Goal: Task Accomplishment & Management: Manage account settings

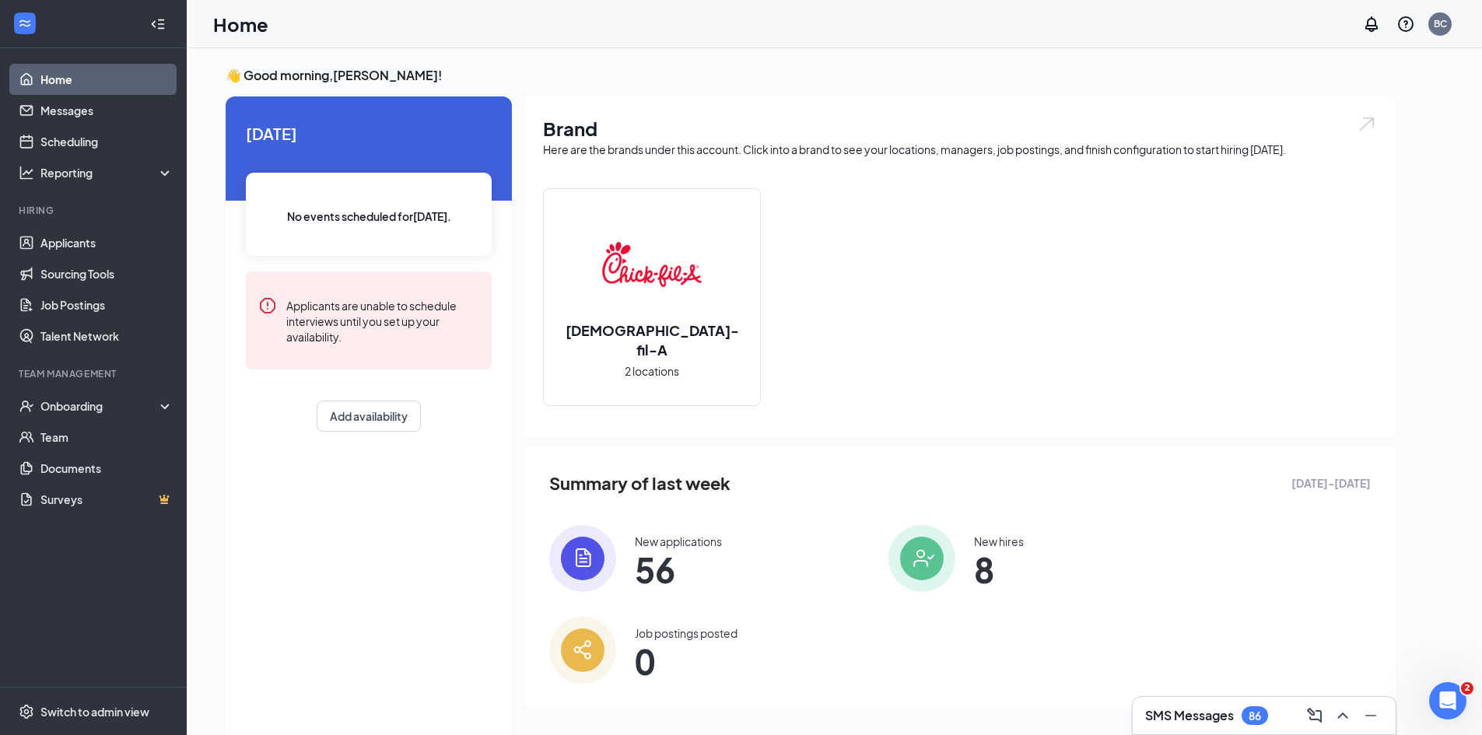
click at [40, 80] on link "Home" at bounding box center [106, 79] width 133 height 31
click at [87, 241] on link "Applicants" at bounding box center [106, 242] width 133 height 31
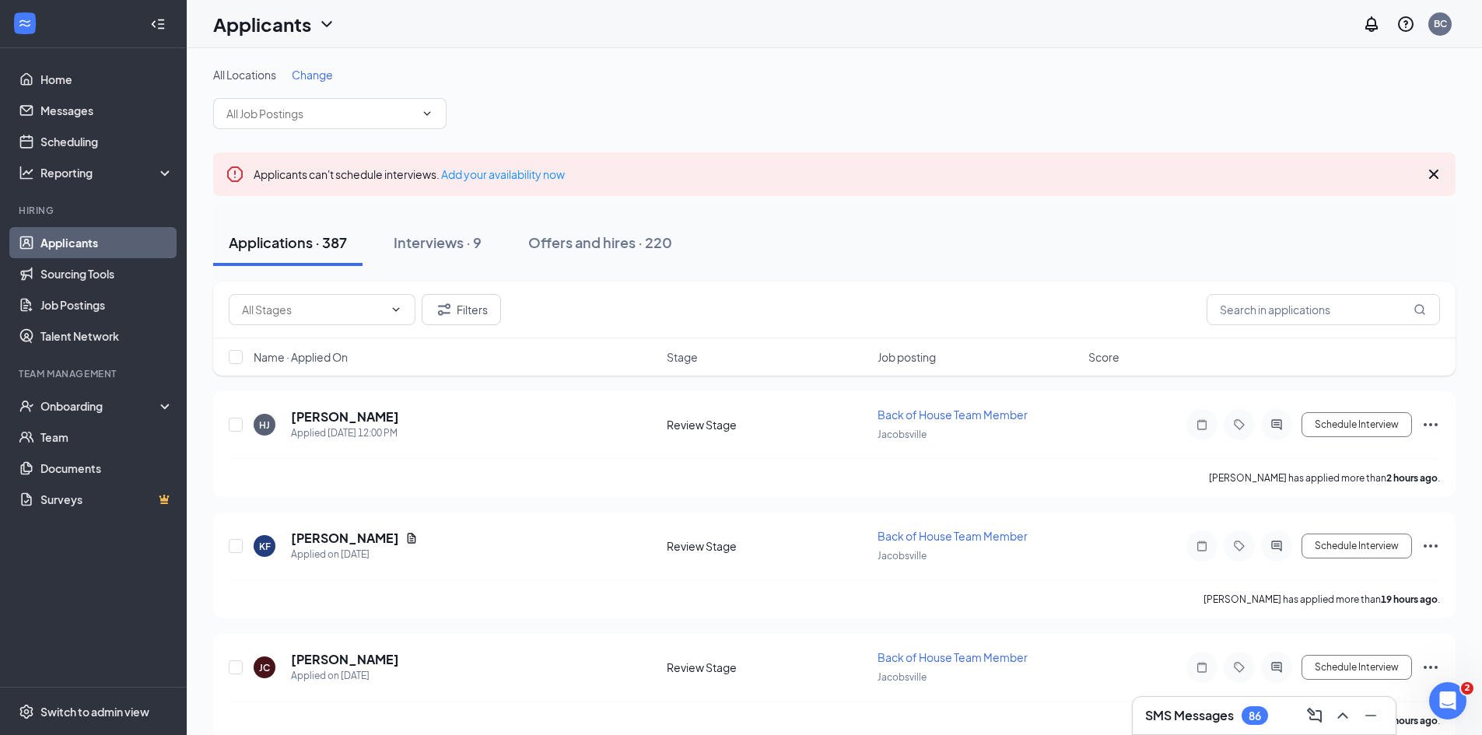
click at [315, 74] on span "Change" at bounding box center [312, 75] width 41 height 14
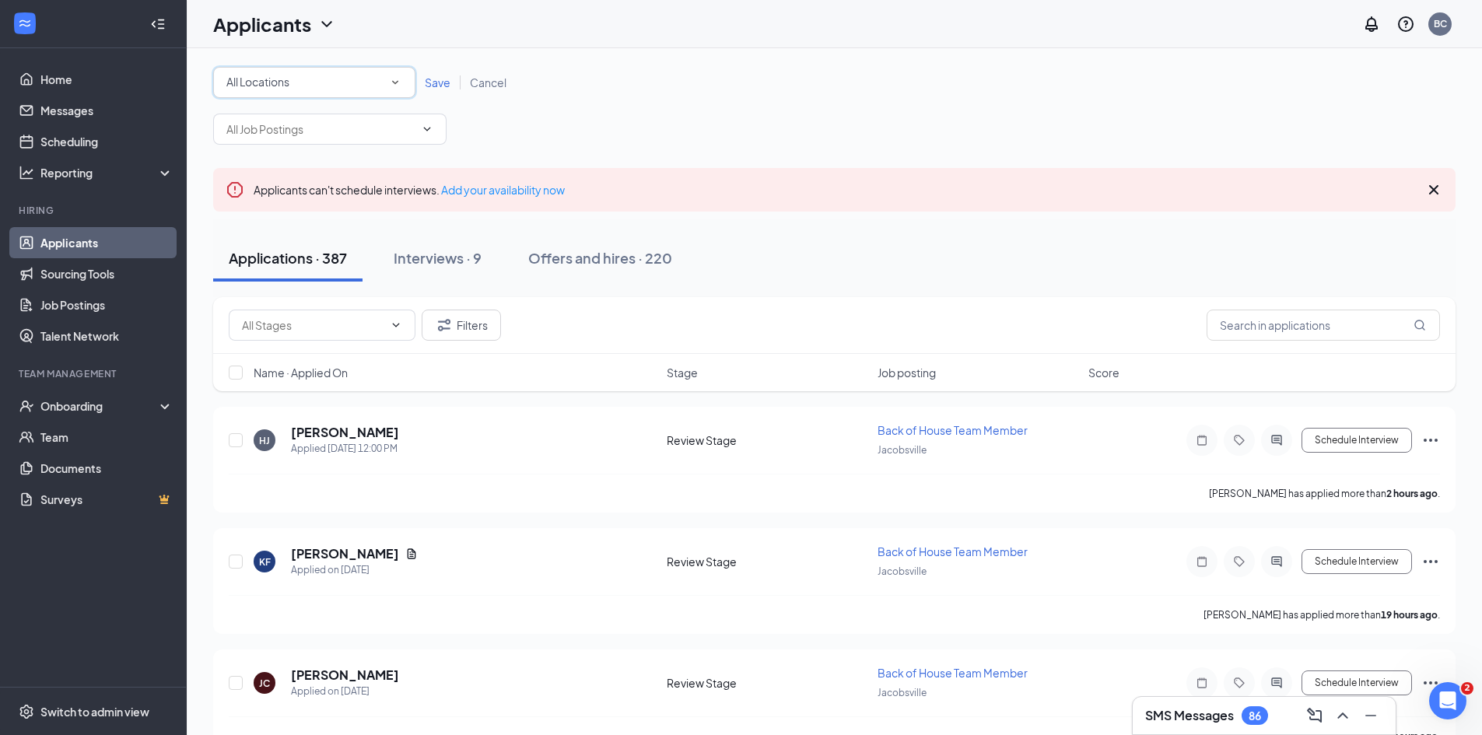
click at [399, 82] on icon "SmallChevronDown" at bounding box center [395, 82] width 14 height 14
click at [286, 198] on span "[GEOGRAPHIC_DATA]" at bounding box center [283, 201] width 114 height 14
click at [434, 84] on span "Save" at bounding box center [438, 82] width 26 height 14
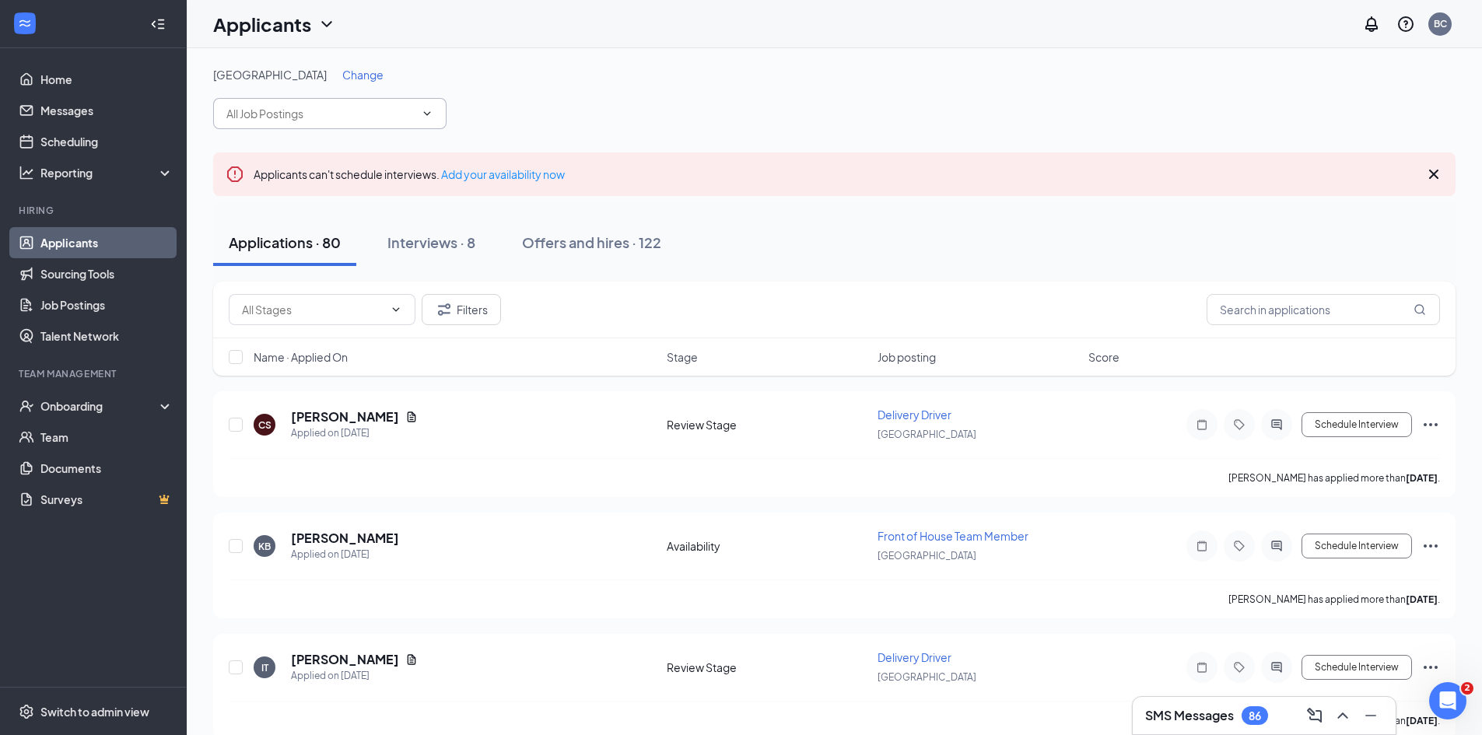
click at [271, 111] on input "text" at bounding box center [320, 113] width 188 height 17
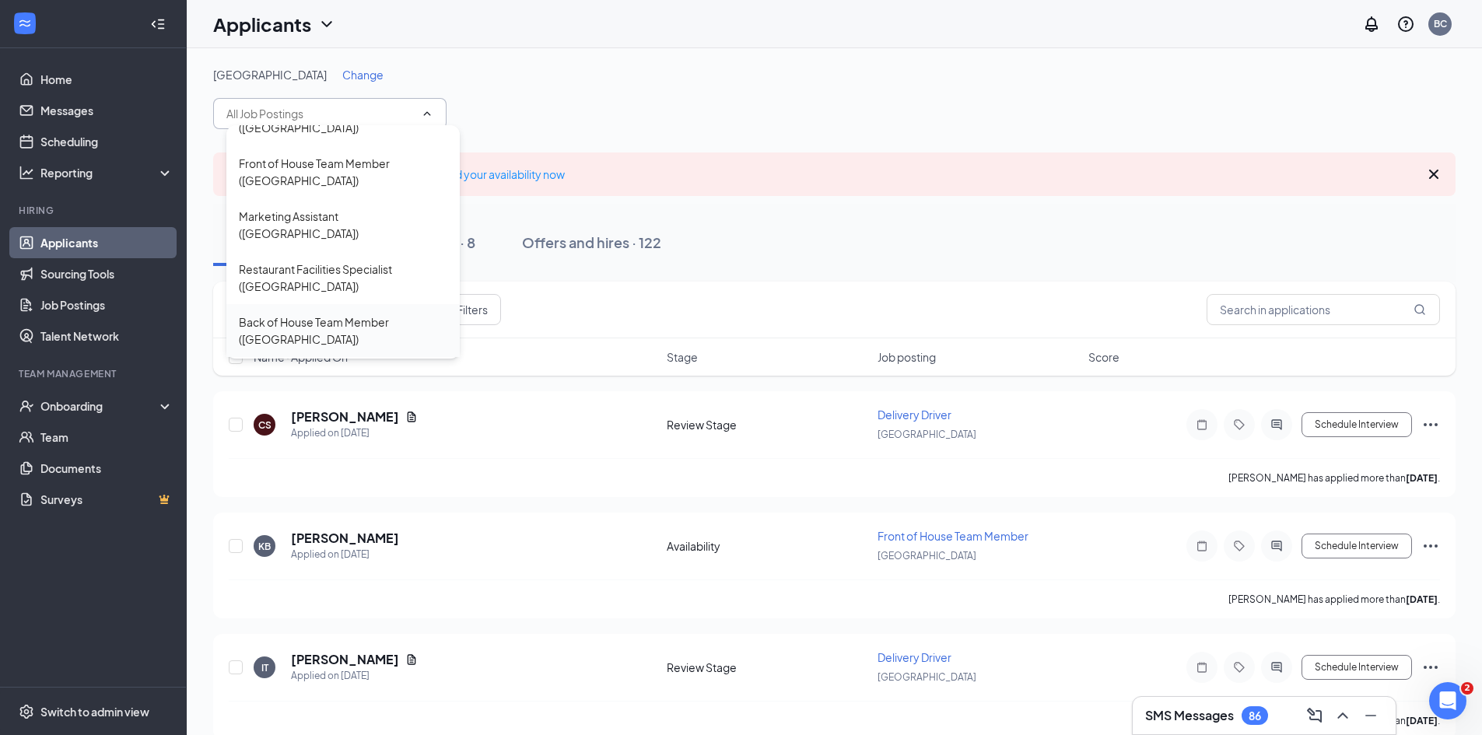
click at [297, 314] on div "Back of House Team Member ([GEOGRAPHIC_DATA])" at bounding box center [343, 331] width 208 height 34
type input "Back of House Team Member ([GEOGRAPHIC_DATA])"
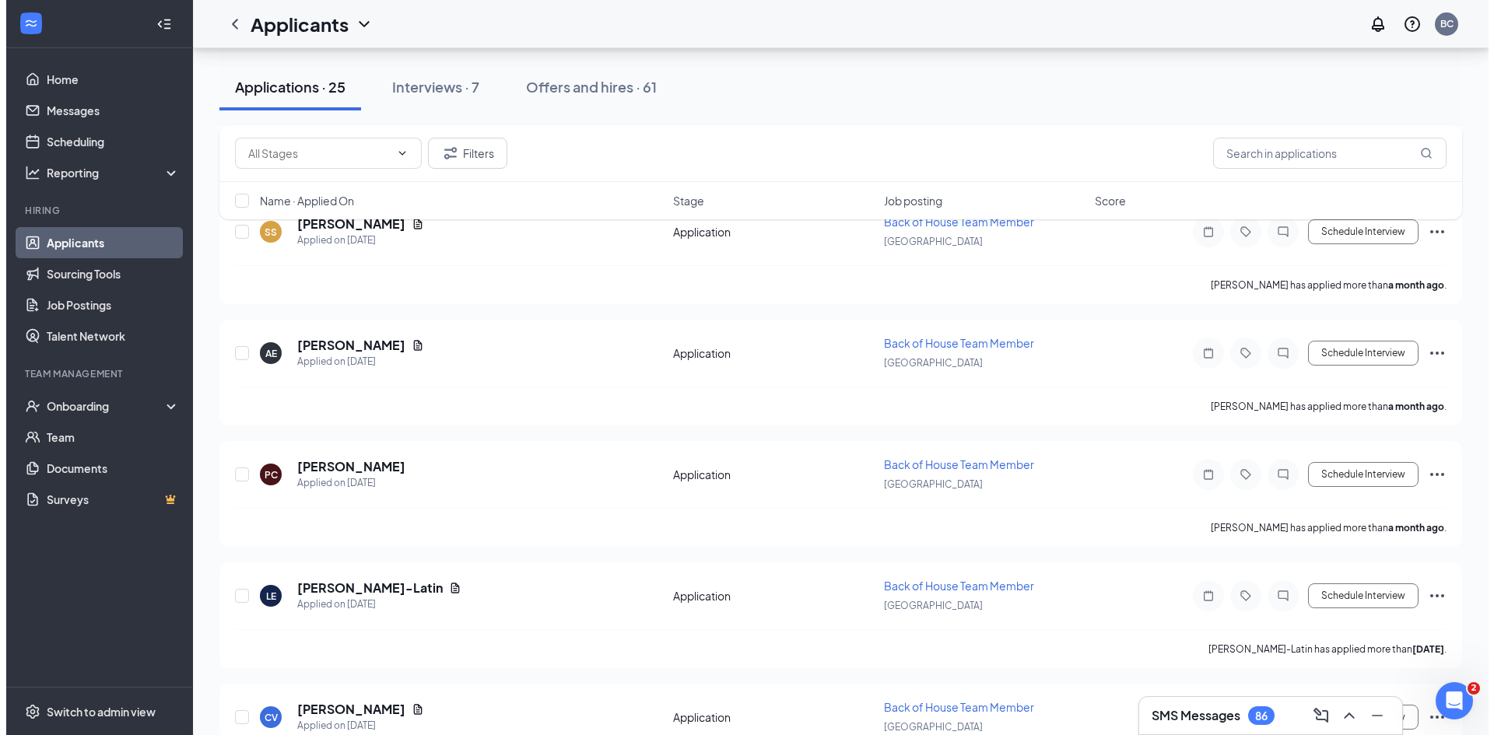
scroll to position [1711, 0]
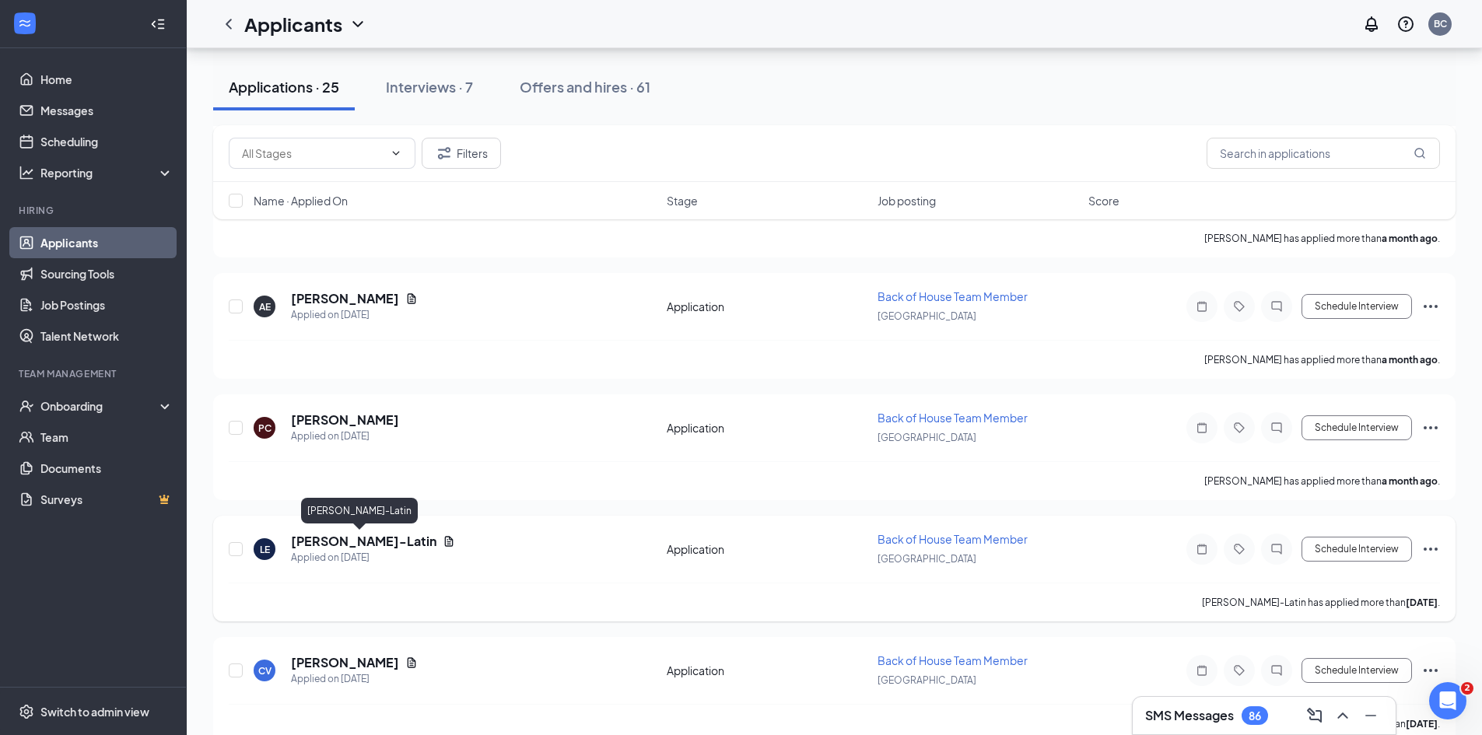
click at [376, 545] on h5 "[PERSON_NAME]-Latin" at bounding box center [363, 541] width 145 height 17
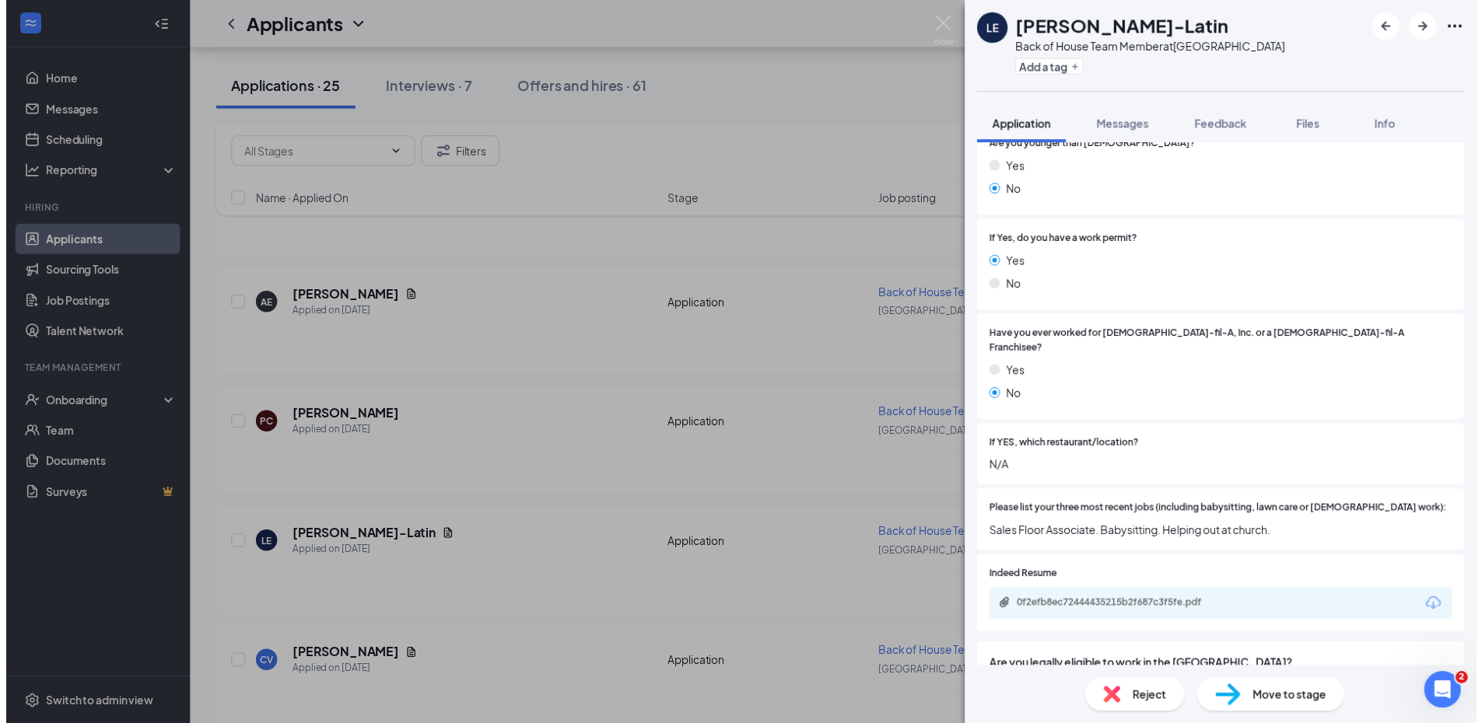
scroll to position [311, 0]
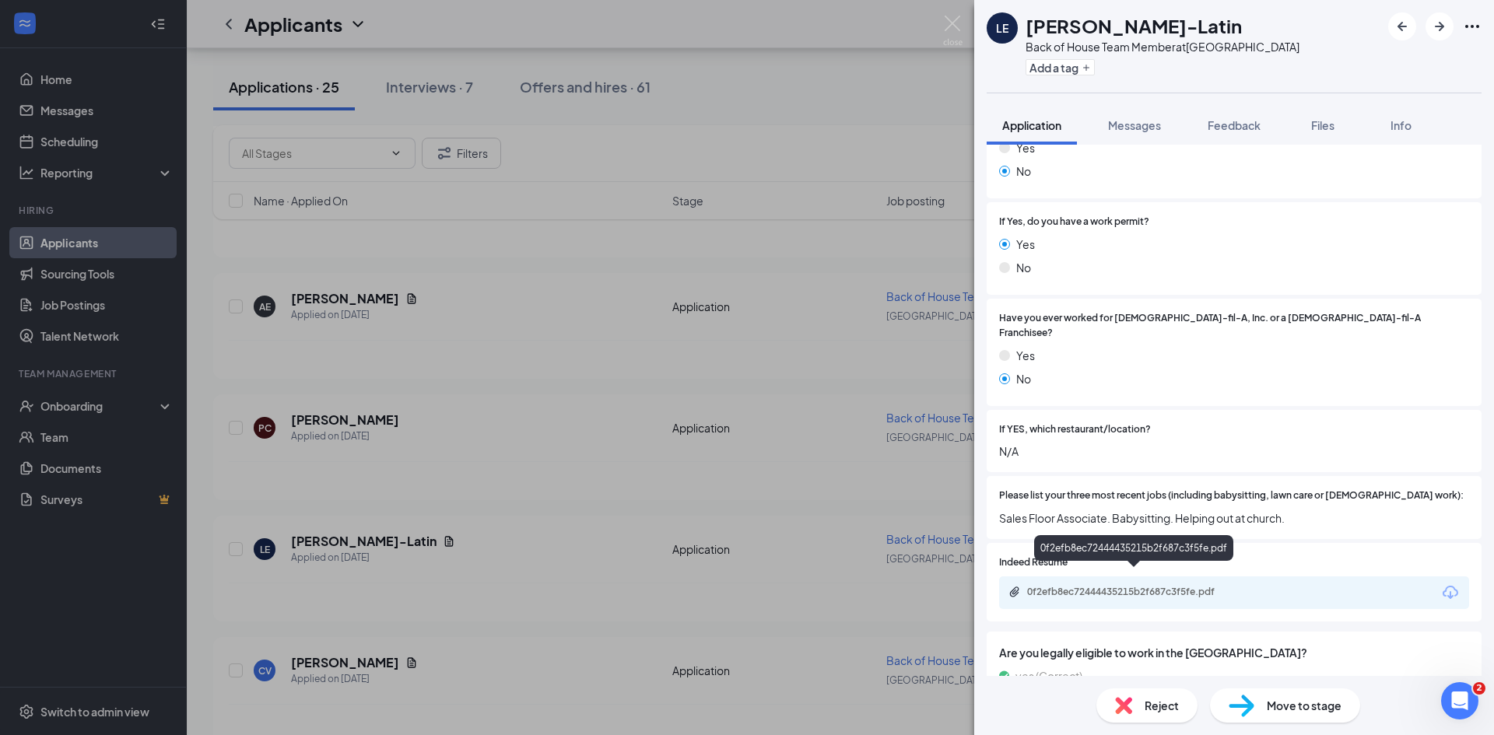
click at [1098, 586] on div "0f2efb8ec72444435215b2f687c3f5fe.pdf" at bounding box center [1136, 592] width 218 height 12
click at [557, 428] on div "LE [PERSON_NAME]-Latin Back of House Team Member at [GEOGRAPHIC_DATA] Add a tag…" at bounding box center [747, 367] width 1494 height 735
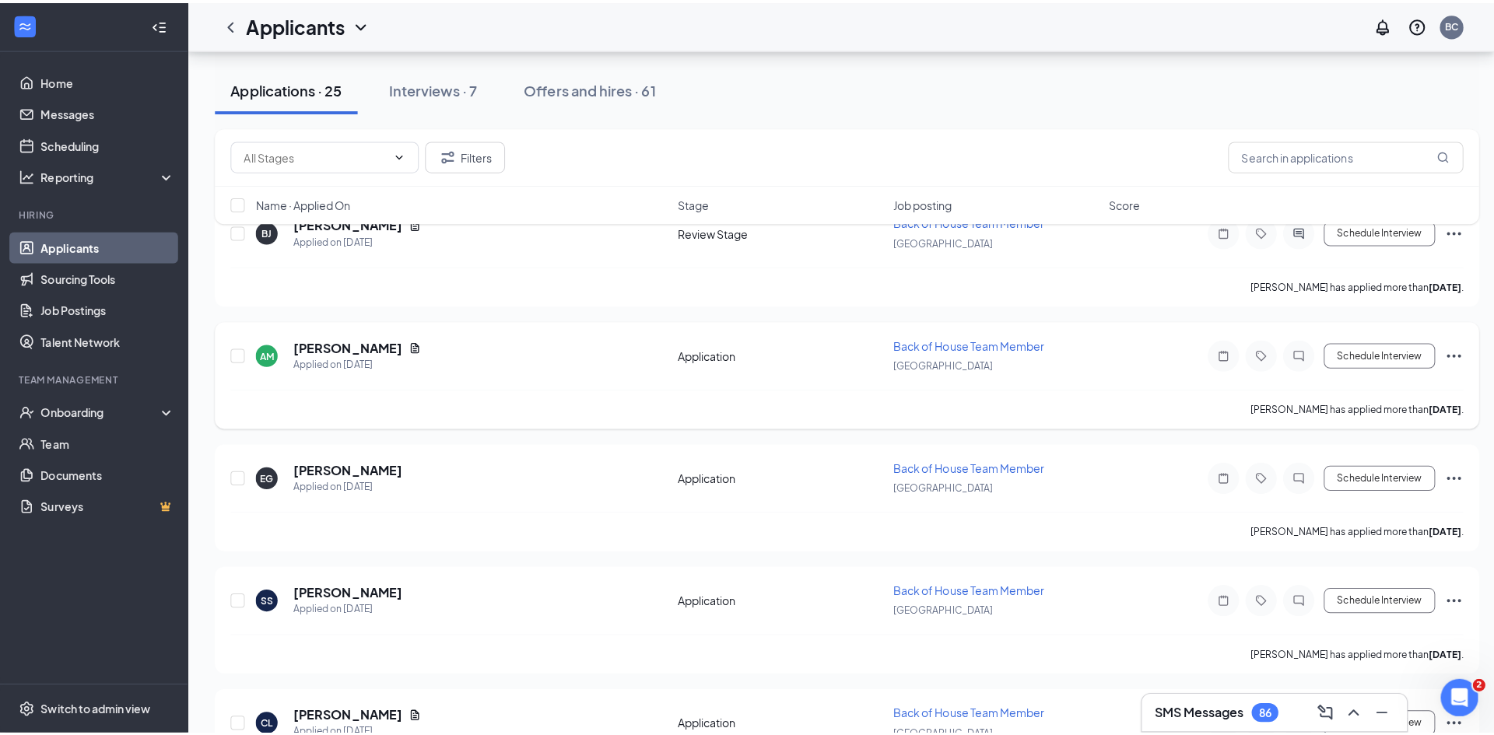
scroll to position [153, 0]
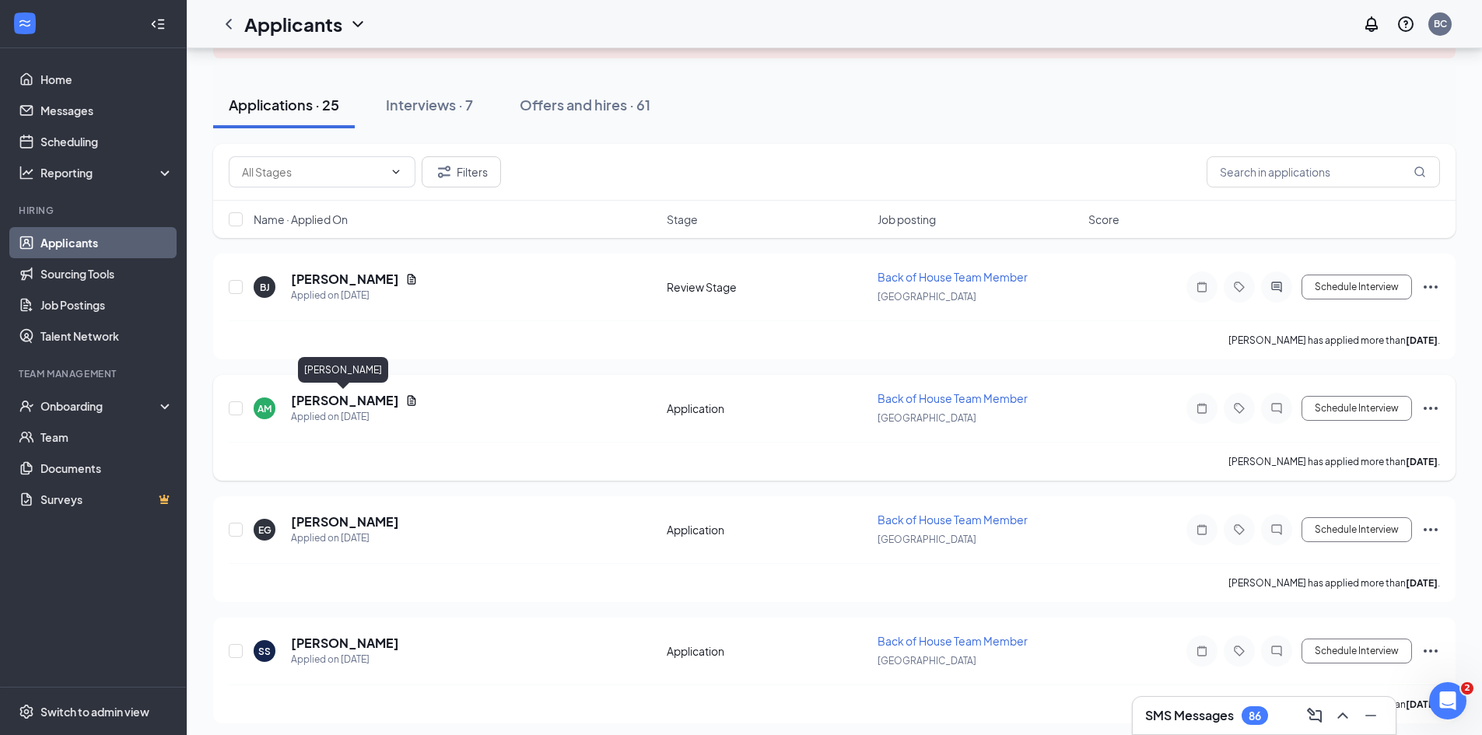
click at [335, 399] on h5 "[PERSON_NAME]" at bounding box center [345, 400] width 108 height 17
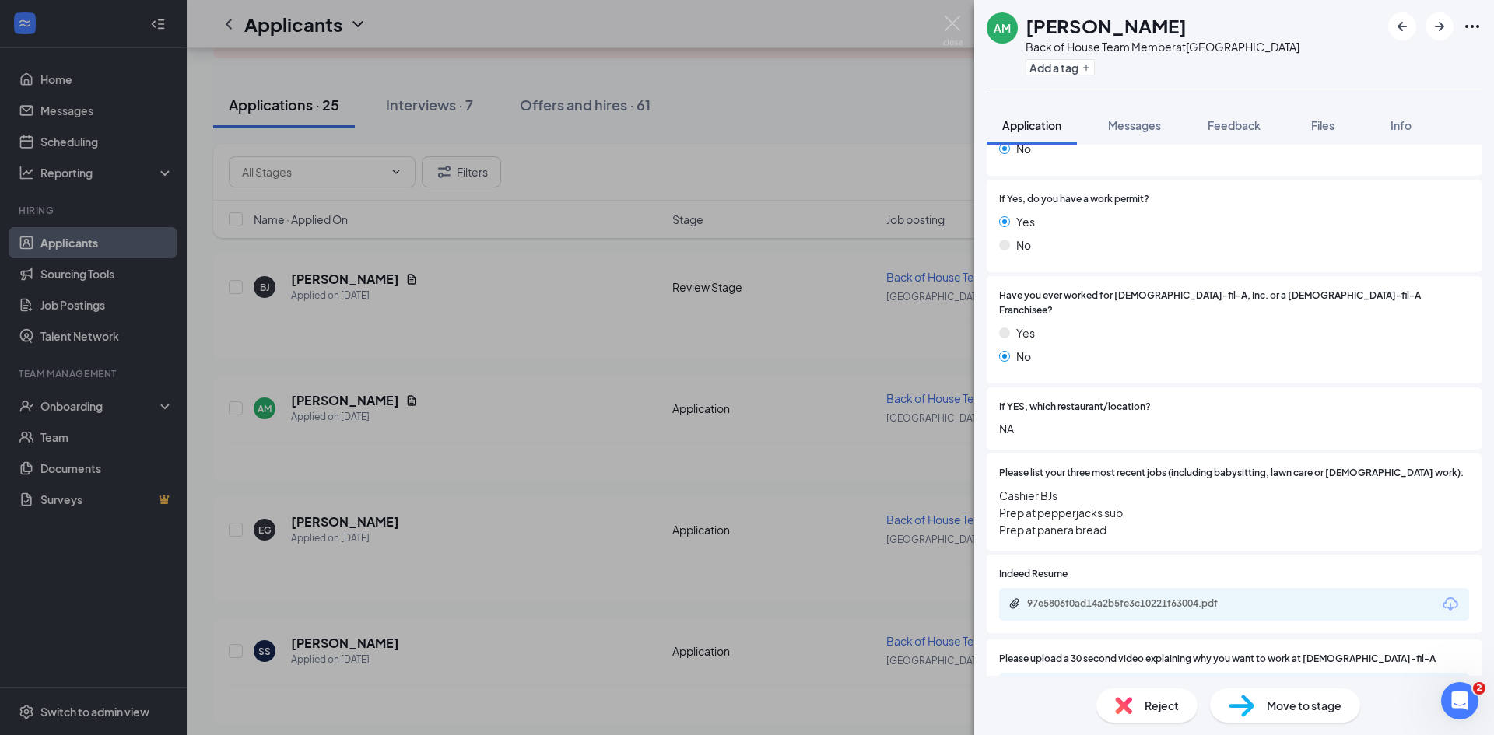
scroll to position [389, 0]
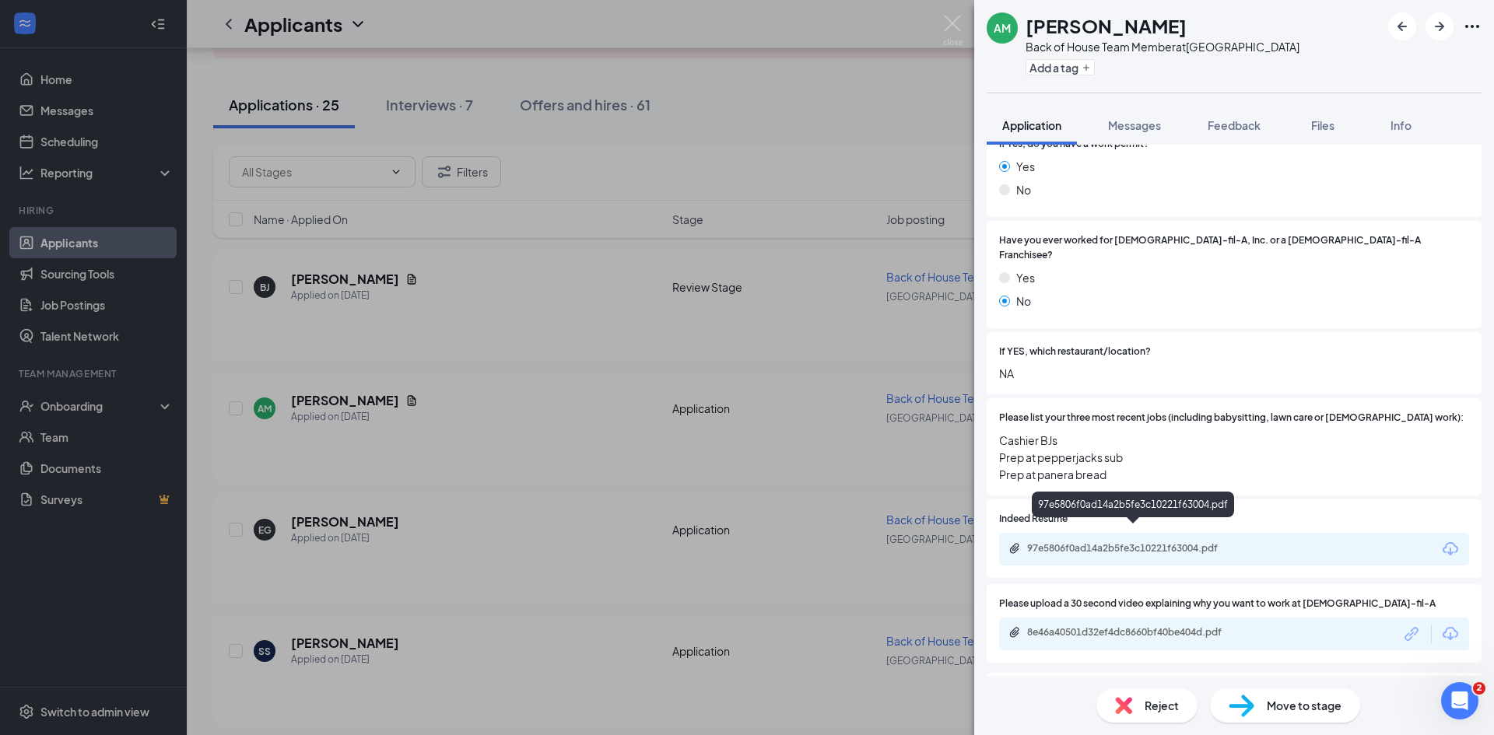
click at [1102, 542] on div "97e5806f0ad14a2b5fe3c10221f63004.pdf" at bounding box center [1136, 548] width 218 height 12
click at [581, 415] on div "AM [PERSON_NAME] Back of House Team Member at [GEOGRAPHIC_DATA] Add a tag Appli…" at bounding box center [747, 367] width 1494 height 735
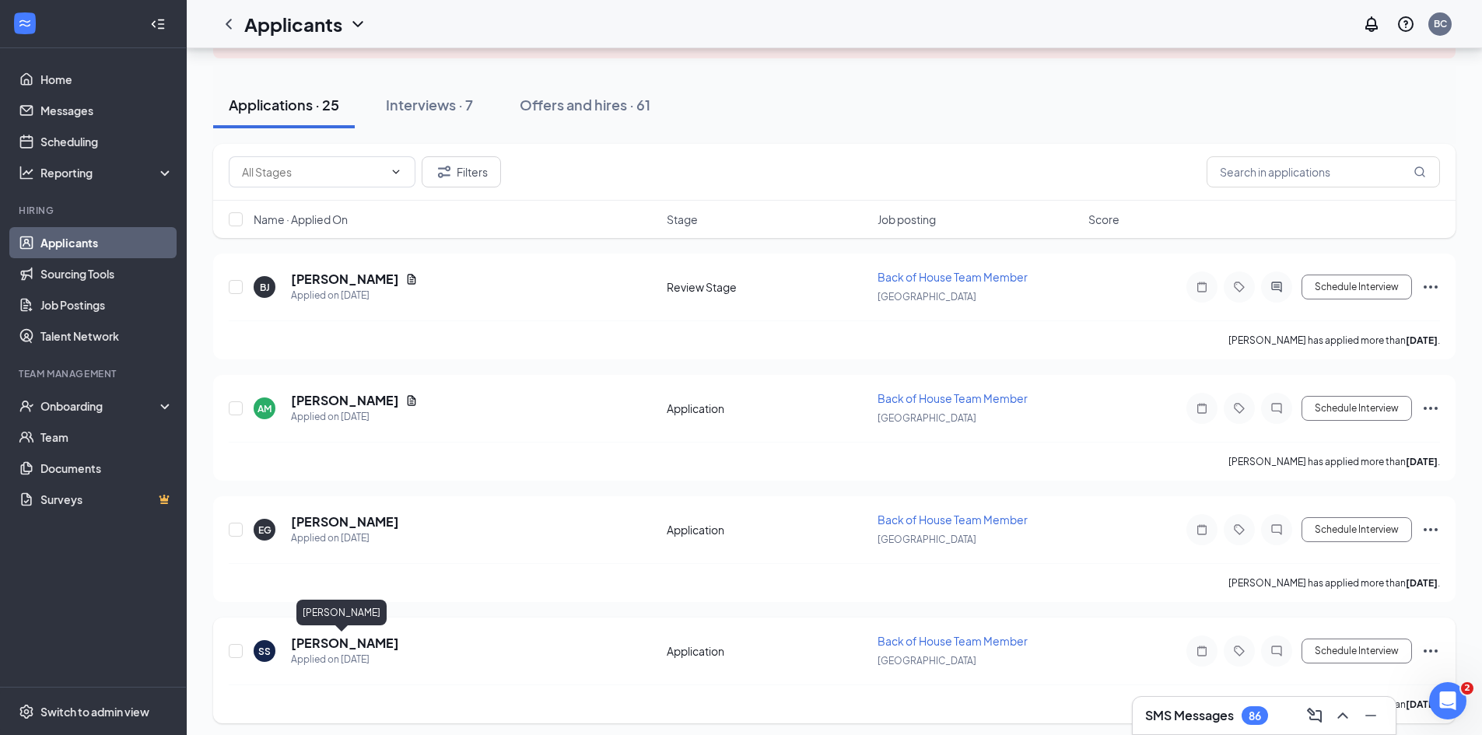
click at [340, 646] on h5 "[PERSON_NAME]" at bounding box center [345, 643] width 108 height 17
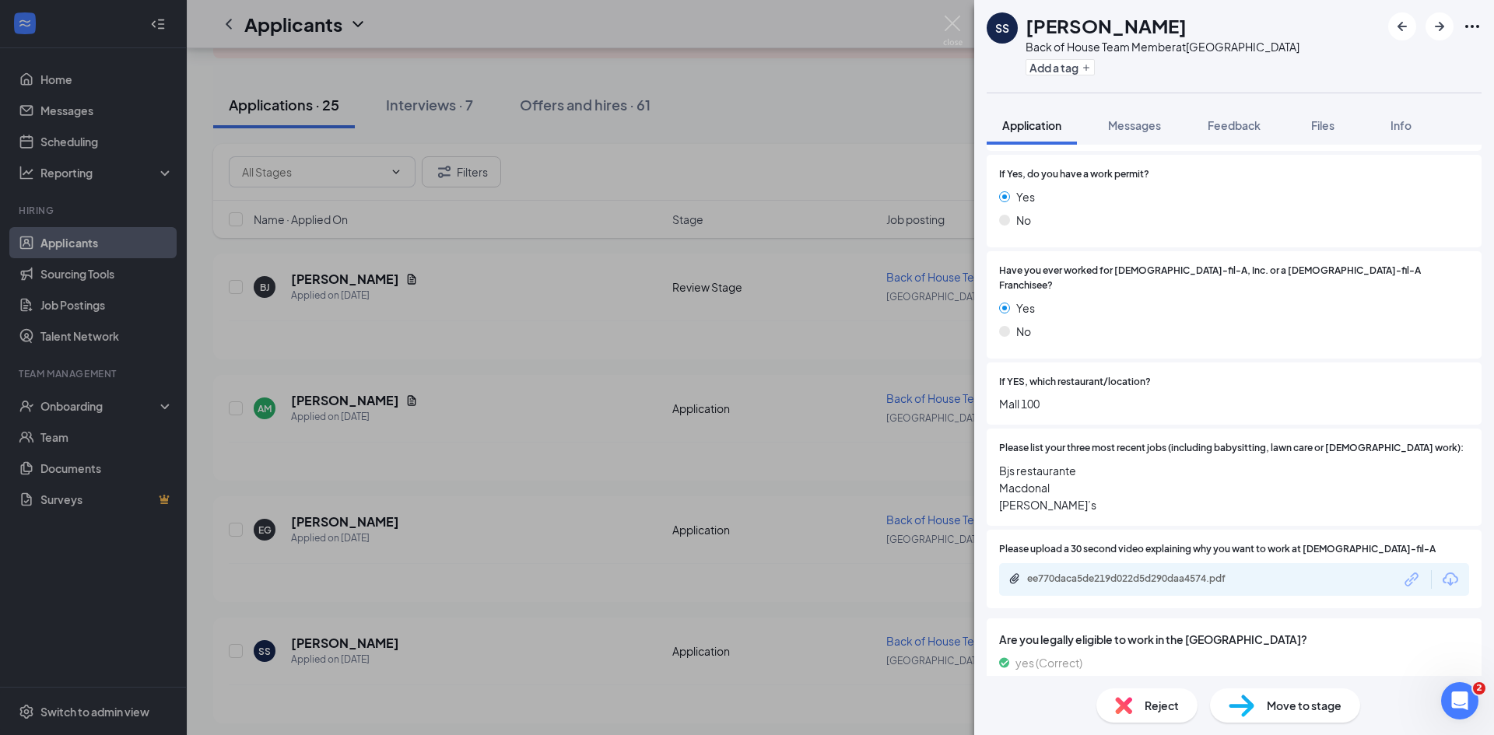
scroll to position [385, 0]
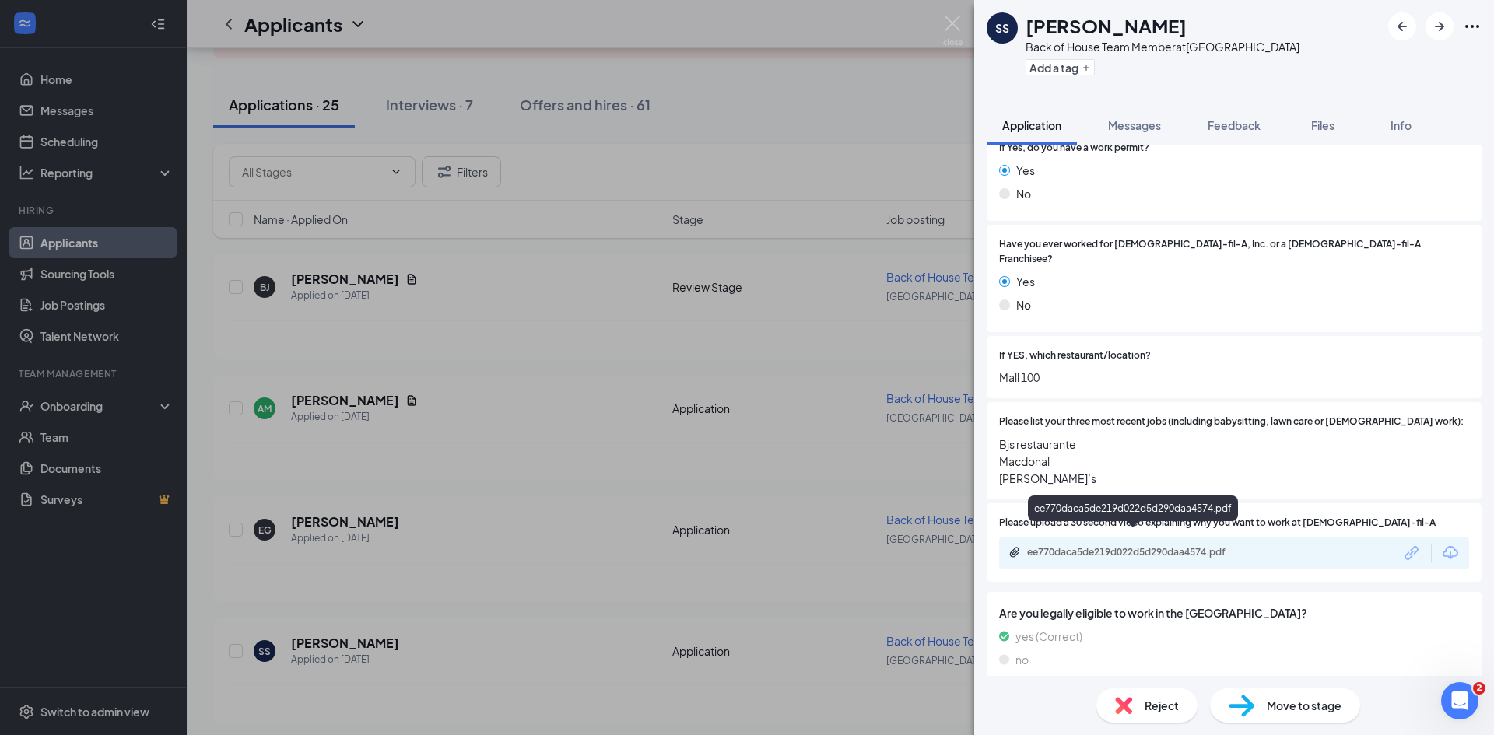
click at [1102, 546] on div "ee770daca5de219d022d5d290daa4574.pdf" at bounding box center [1136, 552] width 218 height 12
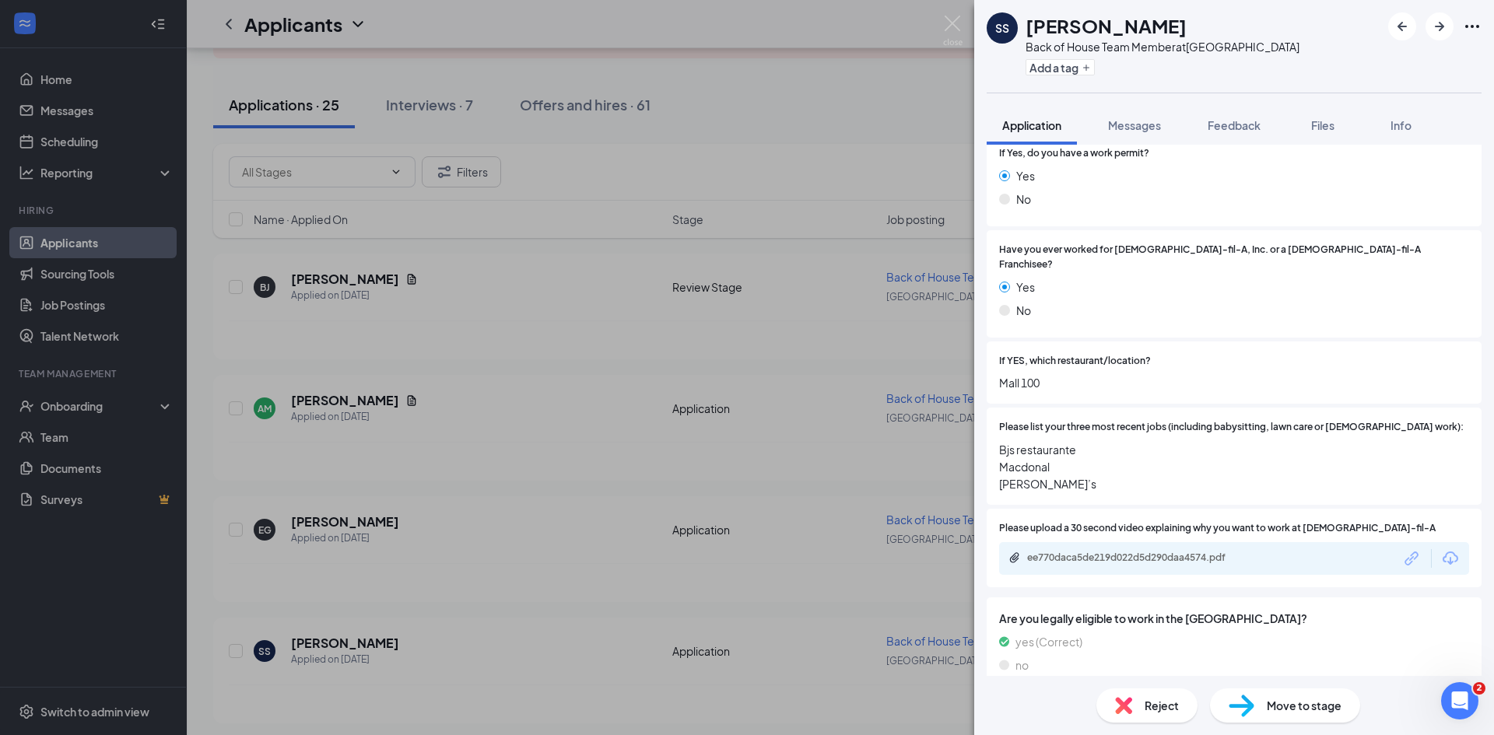
click at [436, 546] on div "SS [PERSON_NAME] Back of House Team Member at [GEOGRAPHIC_DATA] Add a tag Appli…" at bounding box center [747, 367] width 1494 height 735
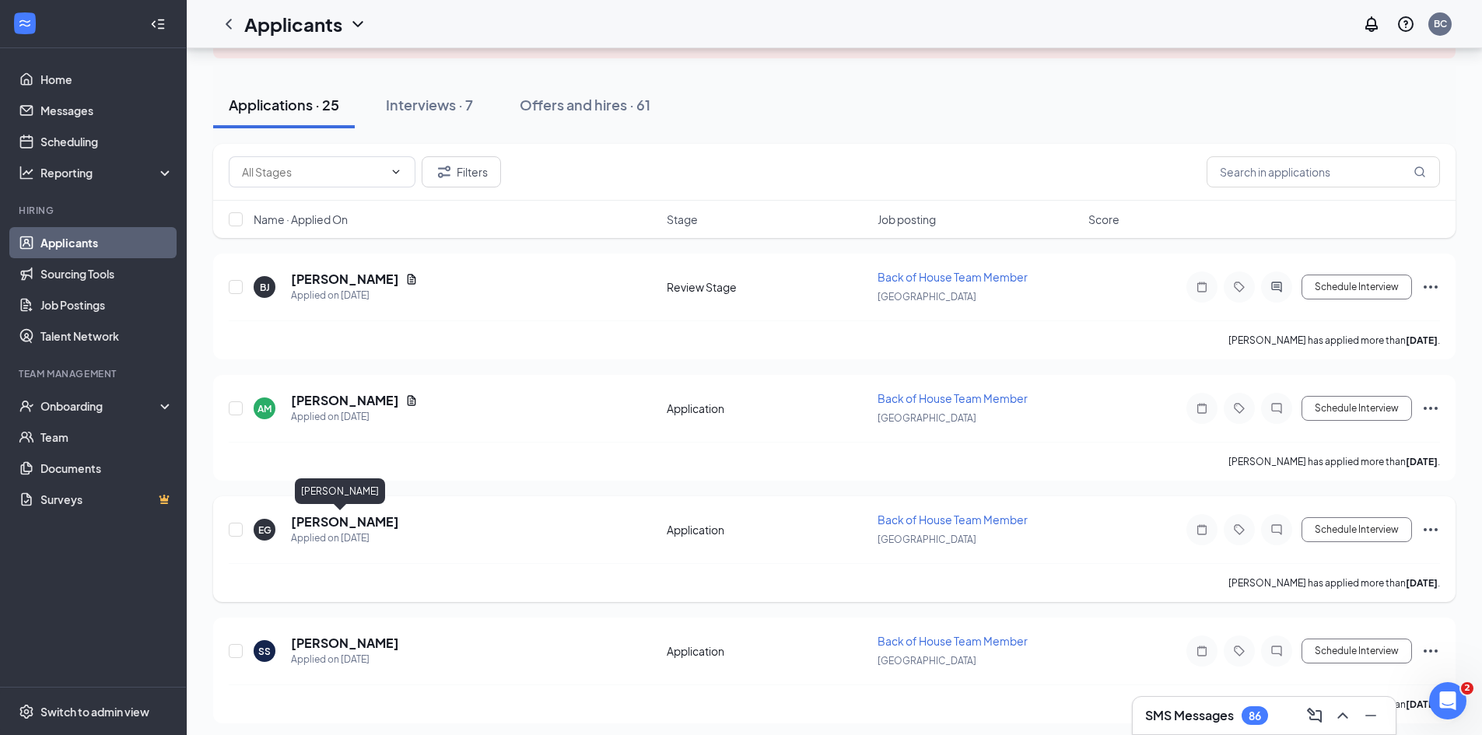
click at [313, 524] on h5 "[PERSON_NAME]" at bounding box center [345, 521] width 108 height 17
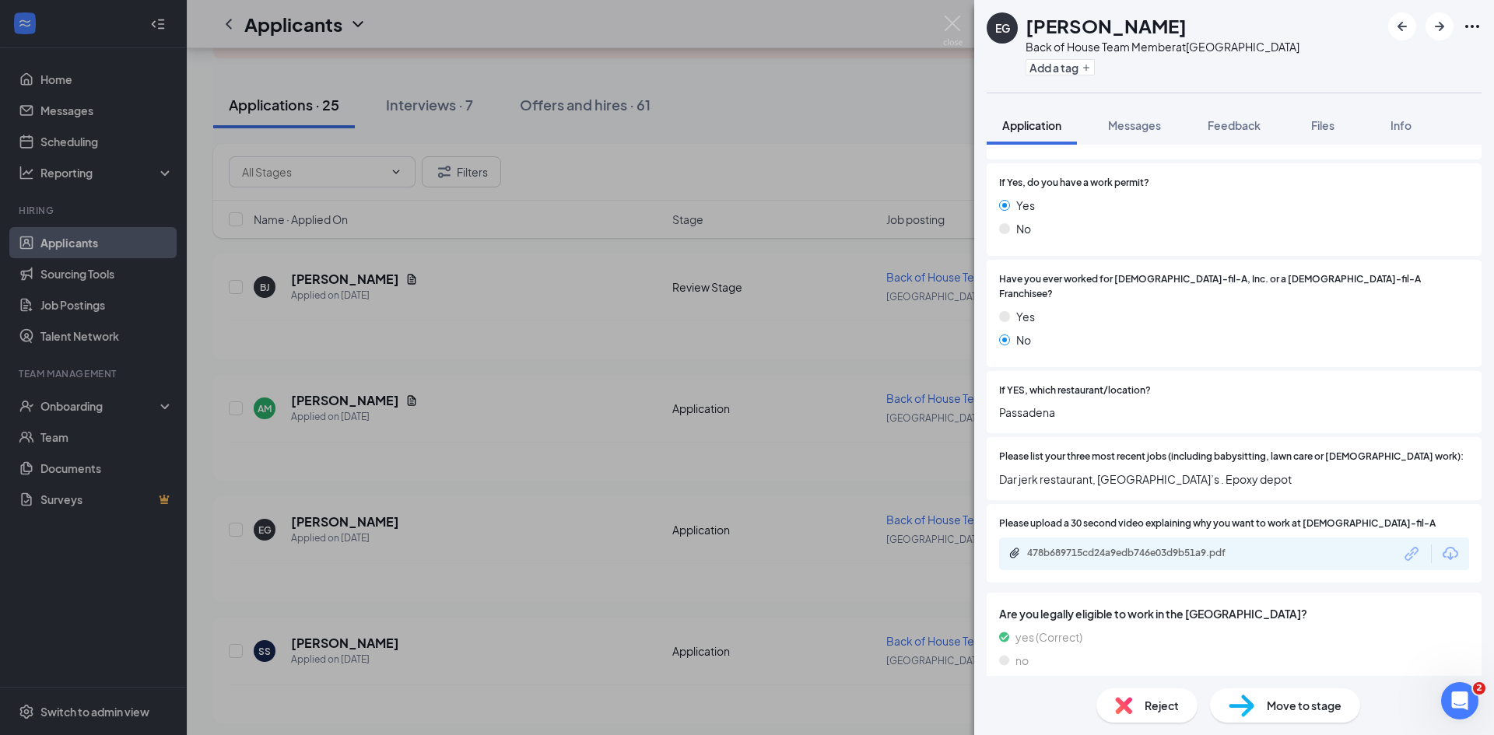
scroll to position [307, 0]
click at [1112, 546] on div "478b689715cd24a9edb746e03d9b51a9.pdf" at bounding box center [1136, 552] width 218 height 12
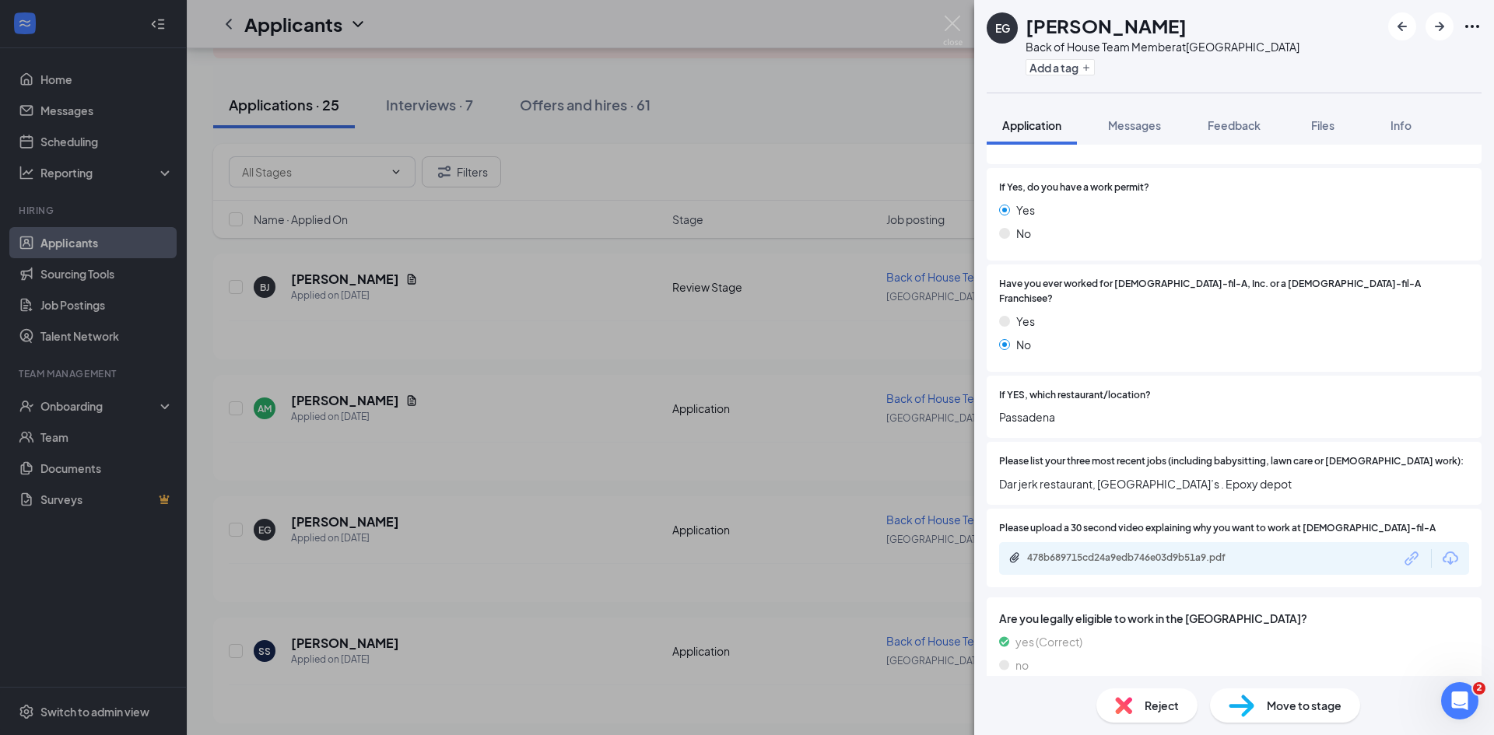
click at [404, 541] on div "EG [PERSON_NAME] Back of House Team Member at [GEOGRAPHIC_DATA] Add a tag Appli…" at bounding box center [747, 367] width 1494 height 735
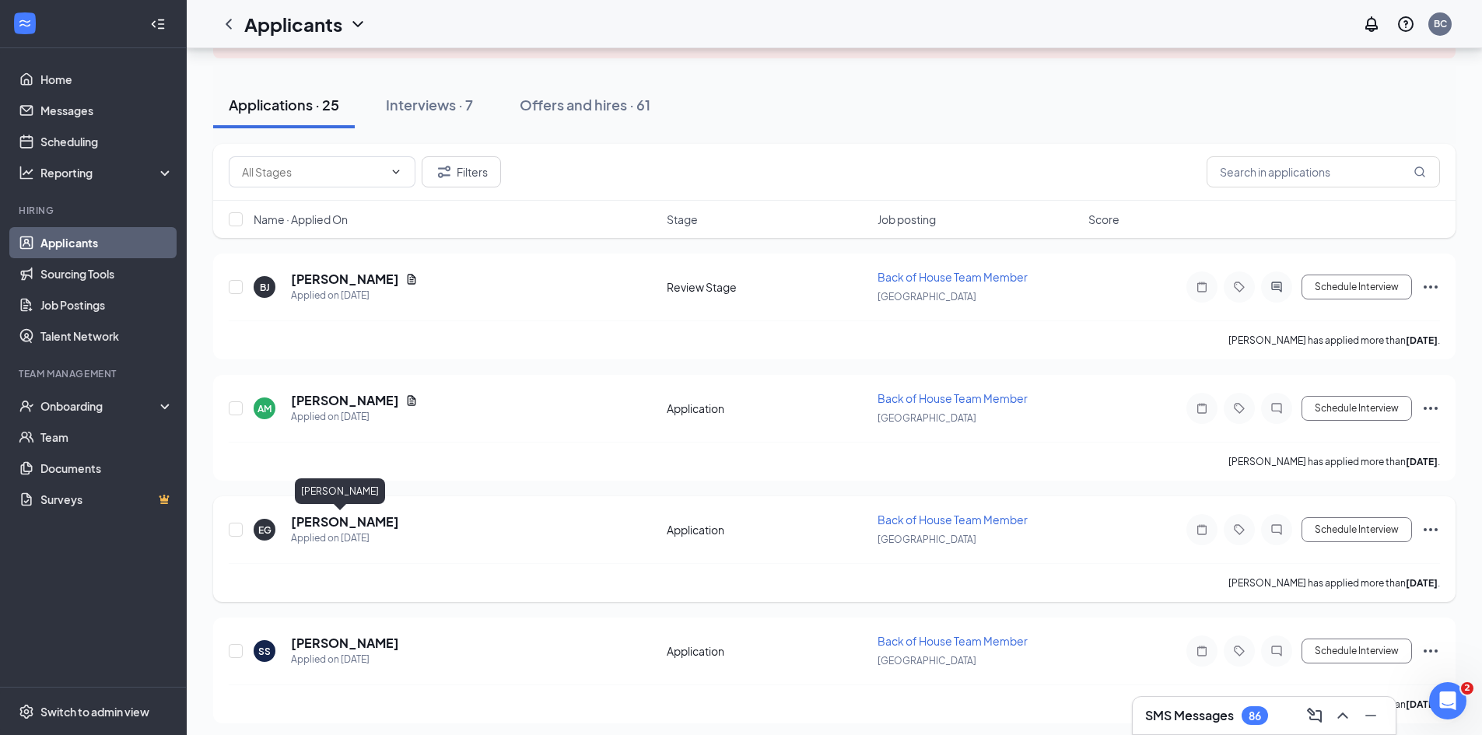
click at [353, 524] on h5 "[PERSON_NAME]" at bounding box center [345, 521] width 108 height 17
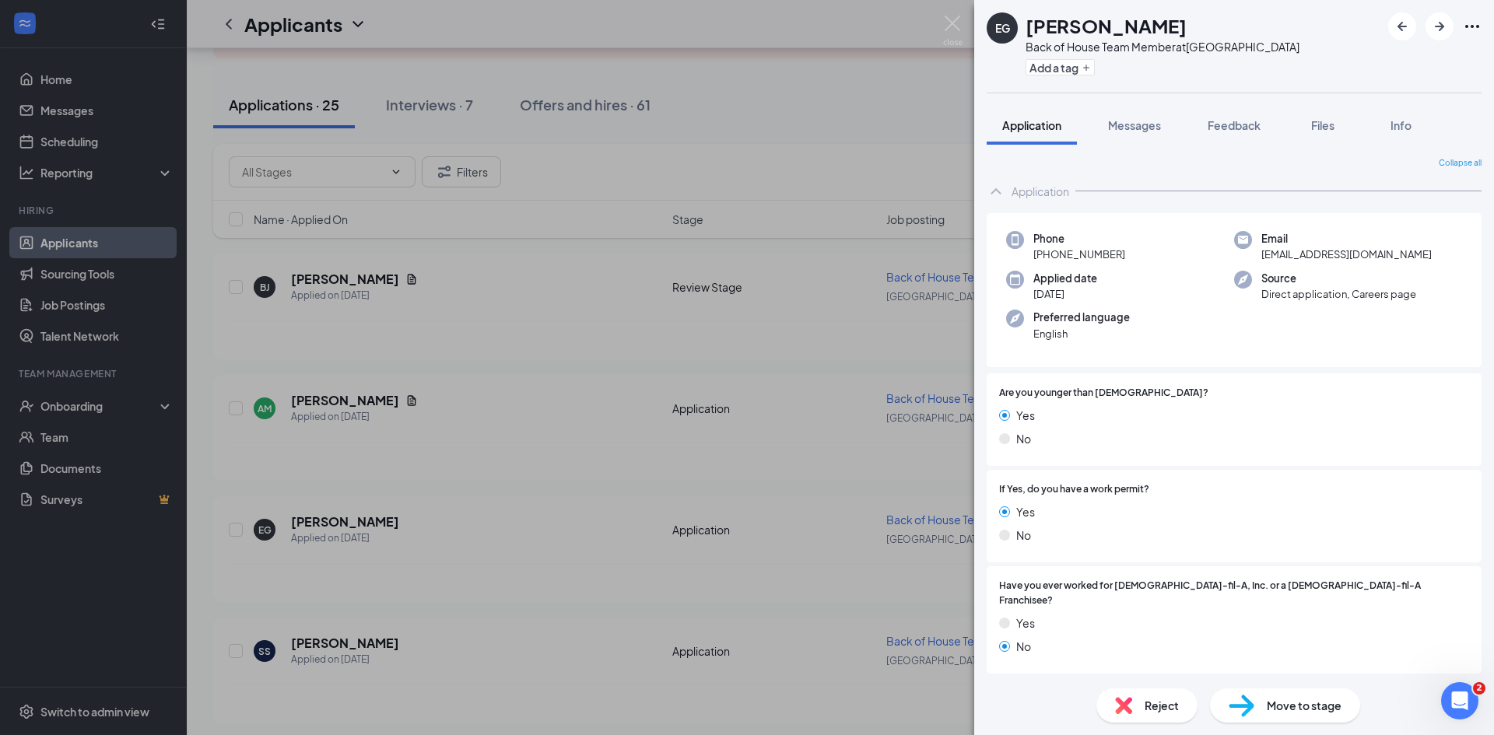
click at [507, 464] on div "EG [PERSON_NAME] Back of House Team Member at [GEOGRAPHIC_DATA] Add a tag Appli…" at bounding box center [747, 367] width 1494 height 735
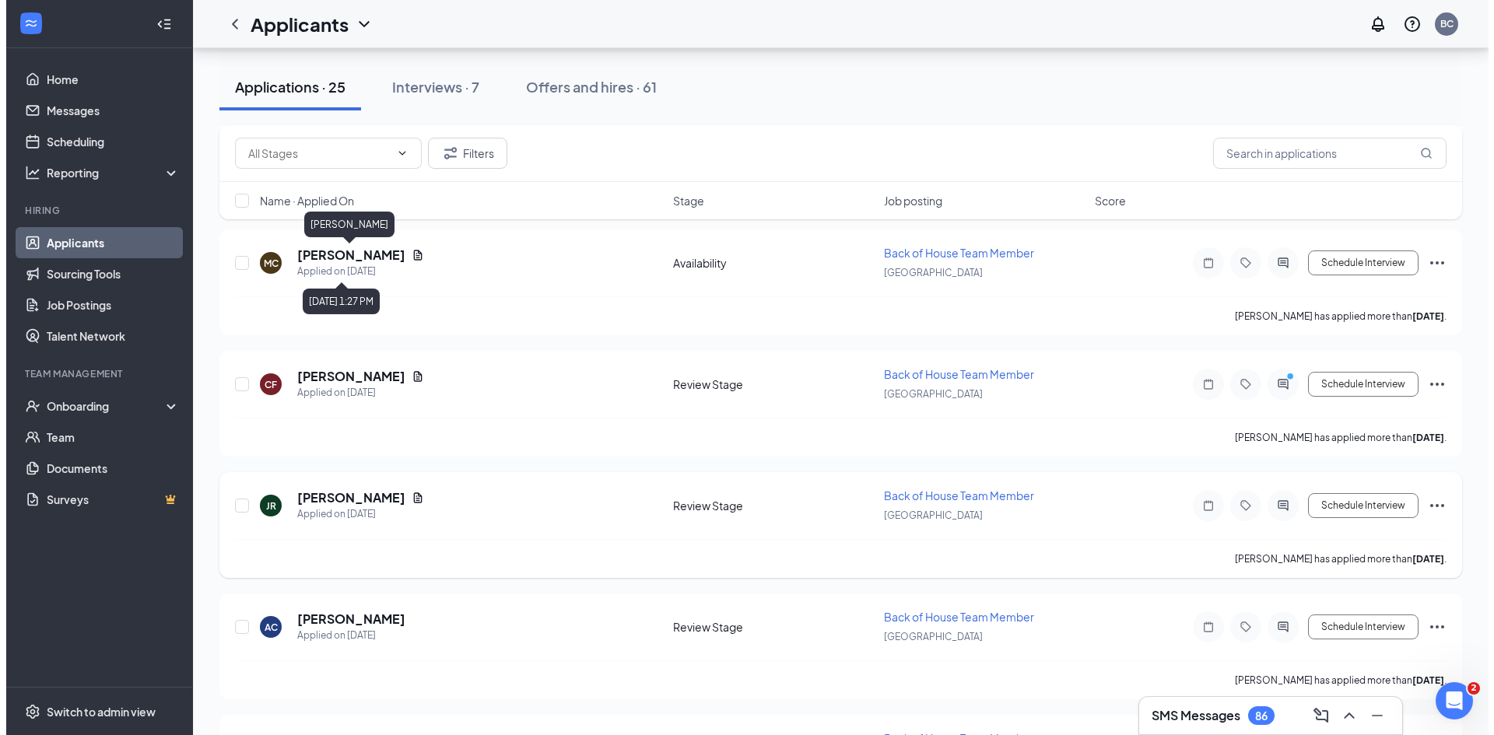
scroll to position [2709, 0]
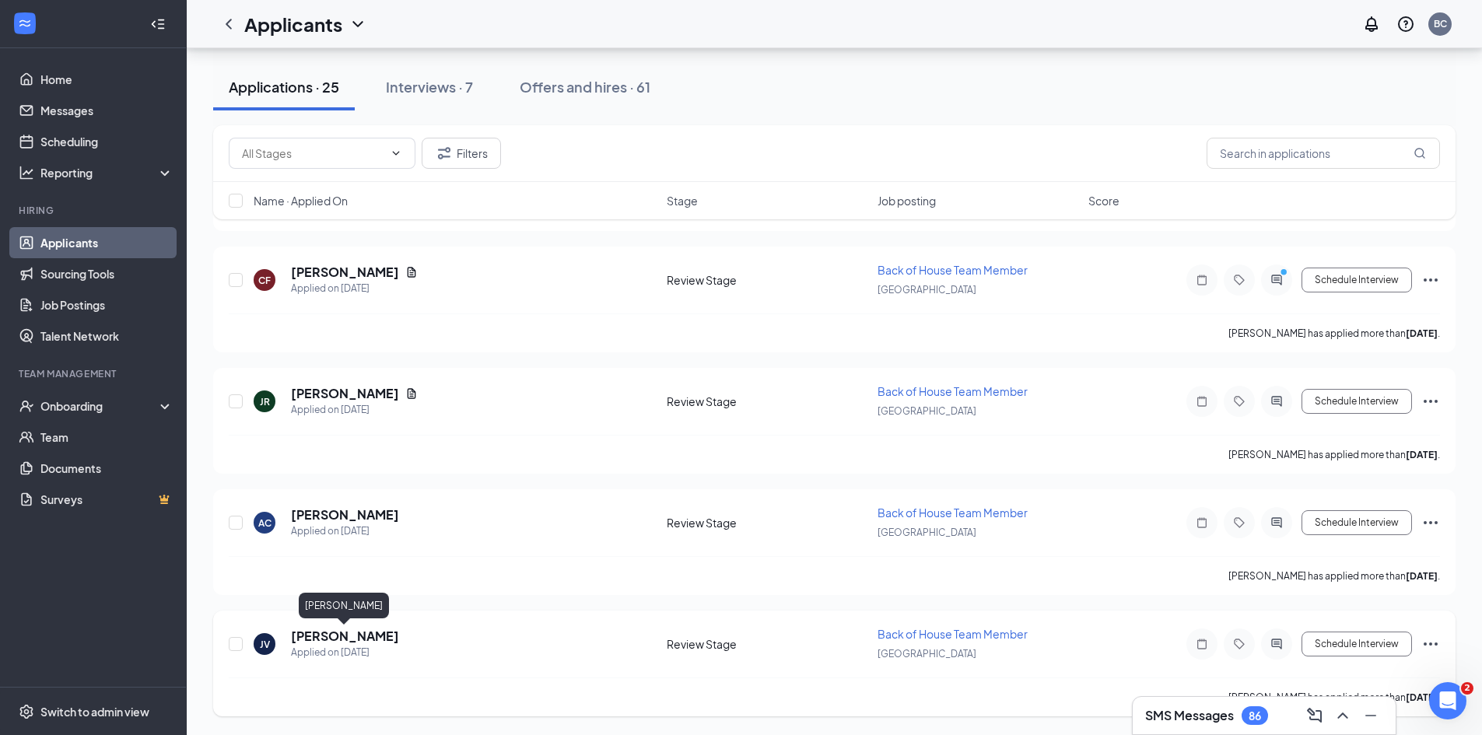
click at [339, 637] on h5 "[PERSON_NAME]" at bounding box center [345, 636] width 108 height 17
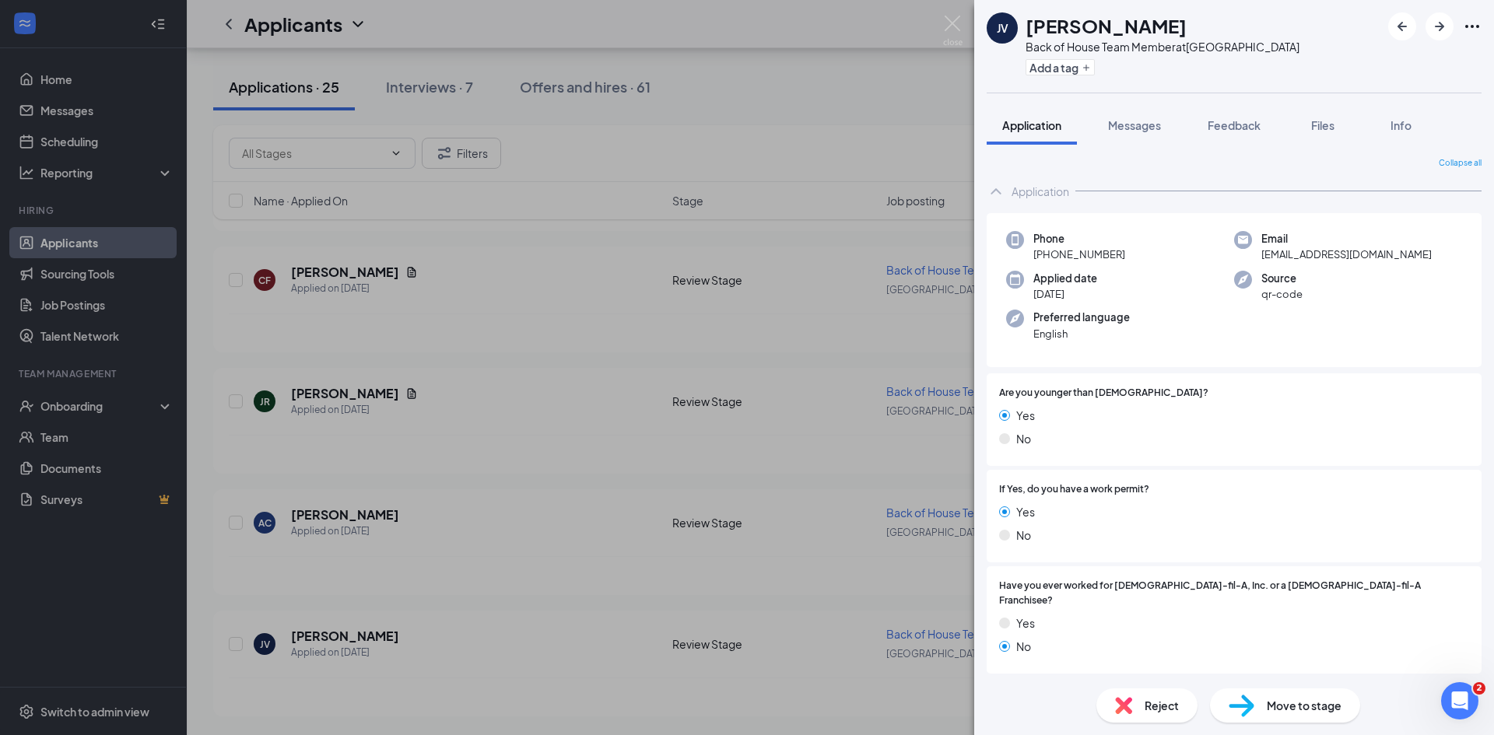
click at [564, 679] on div "JV [PERSON_NAME] Back of House Team Member at [GEOGRAPHIC_DATA] Add a tag Appli…" at bounding box center [747, 367] width 1494 height 735
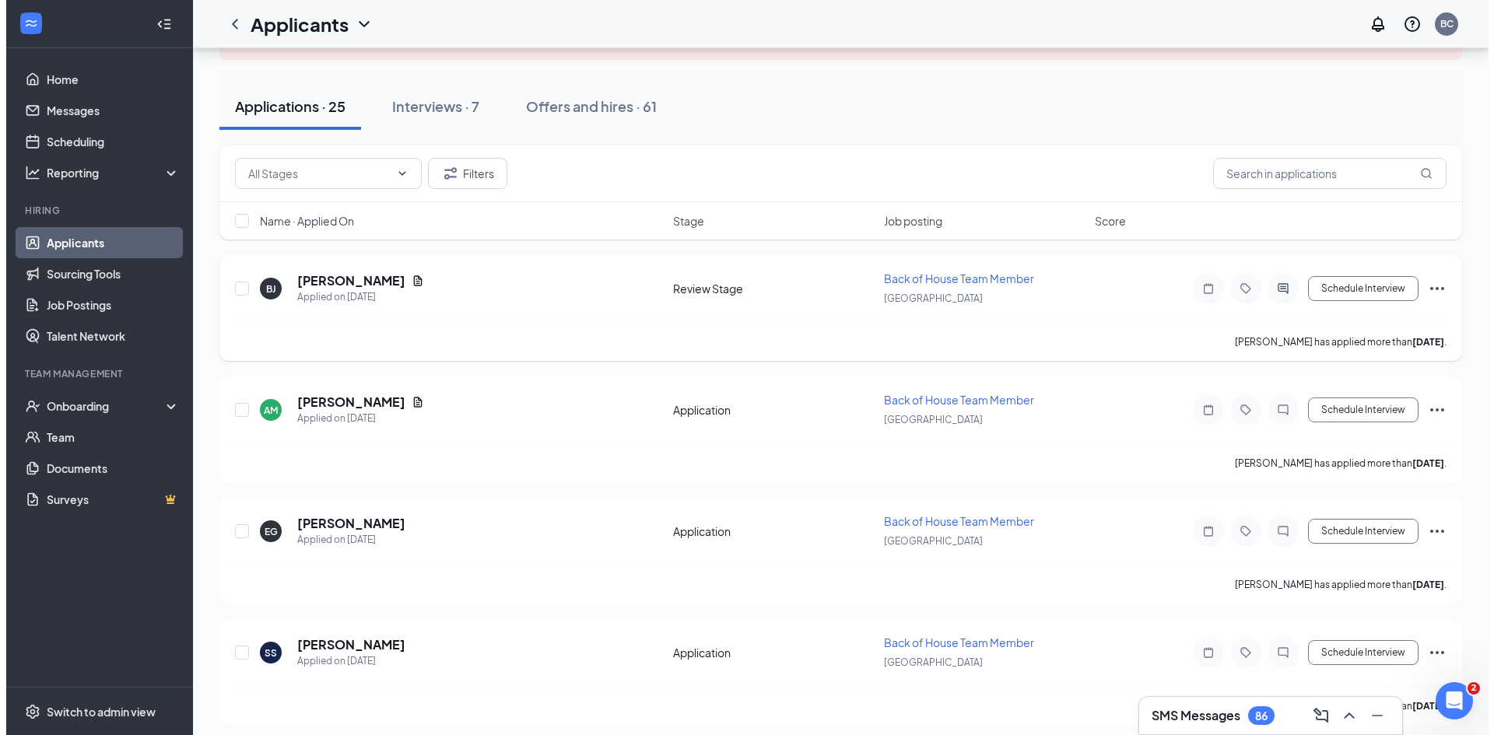
scroll to position [233, 0]
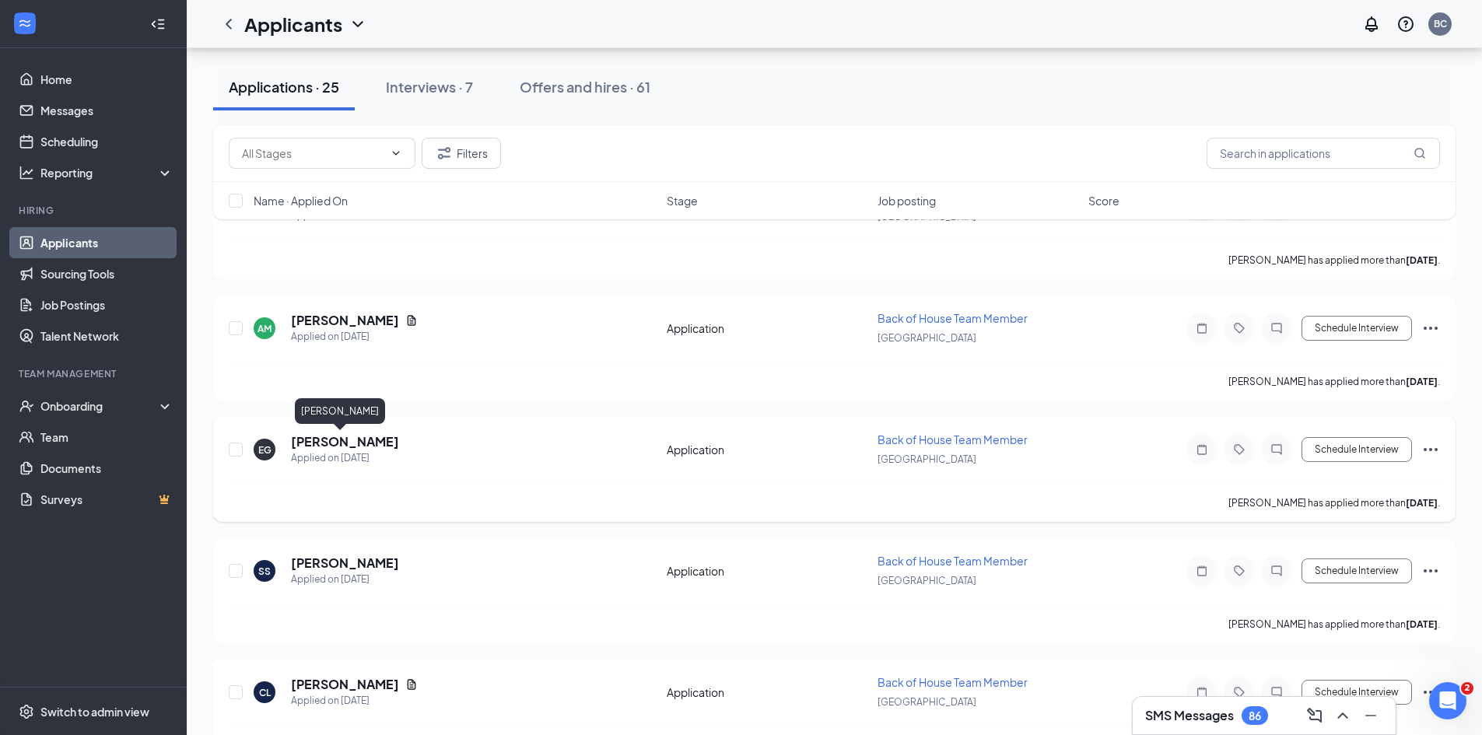
click at [337, 443] on h5 "[PERSON_NAME]" at bounding box center [345, 441] width 108 height 17
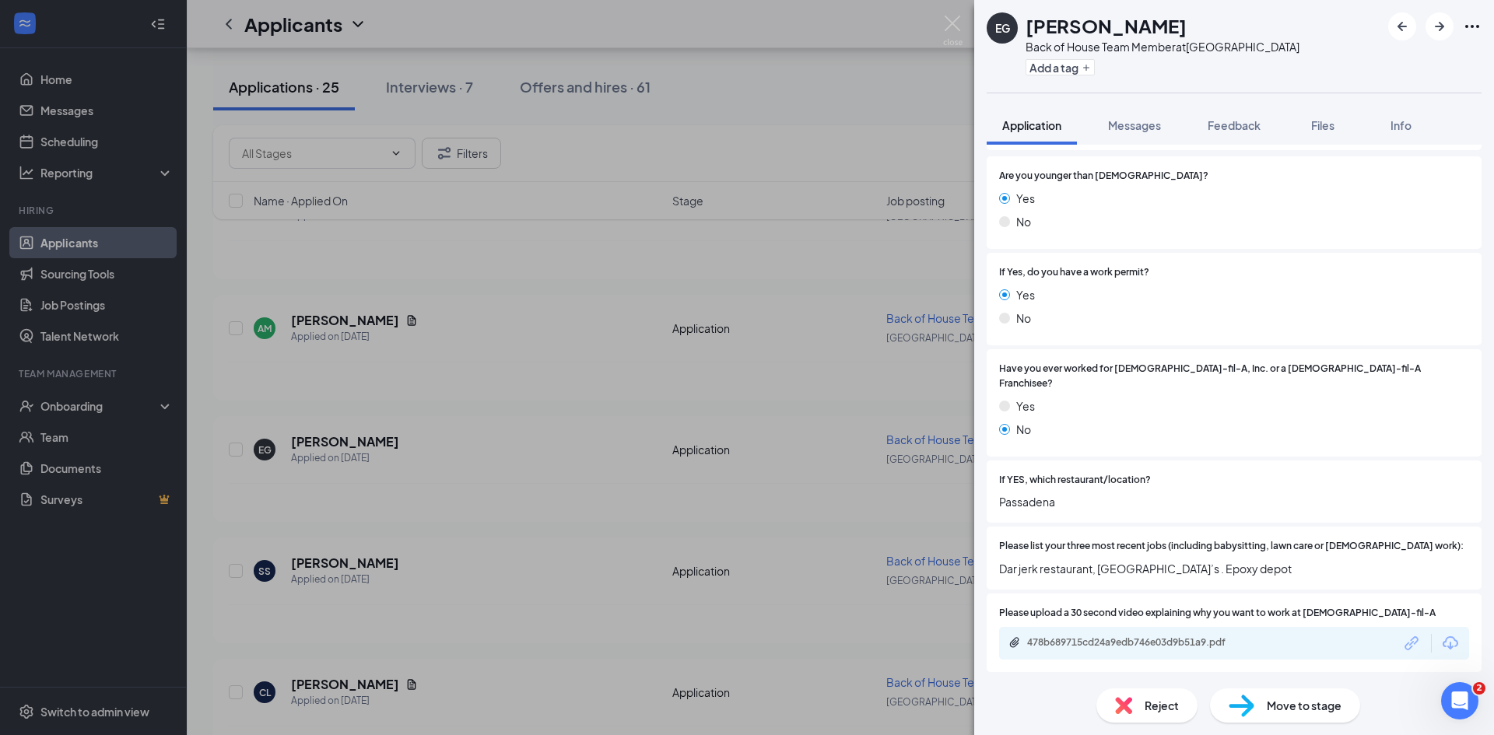
scroll to position [307, 0]
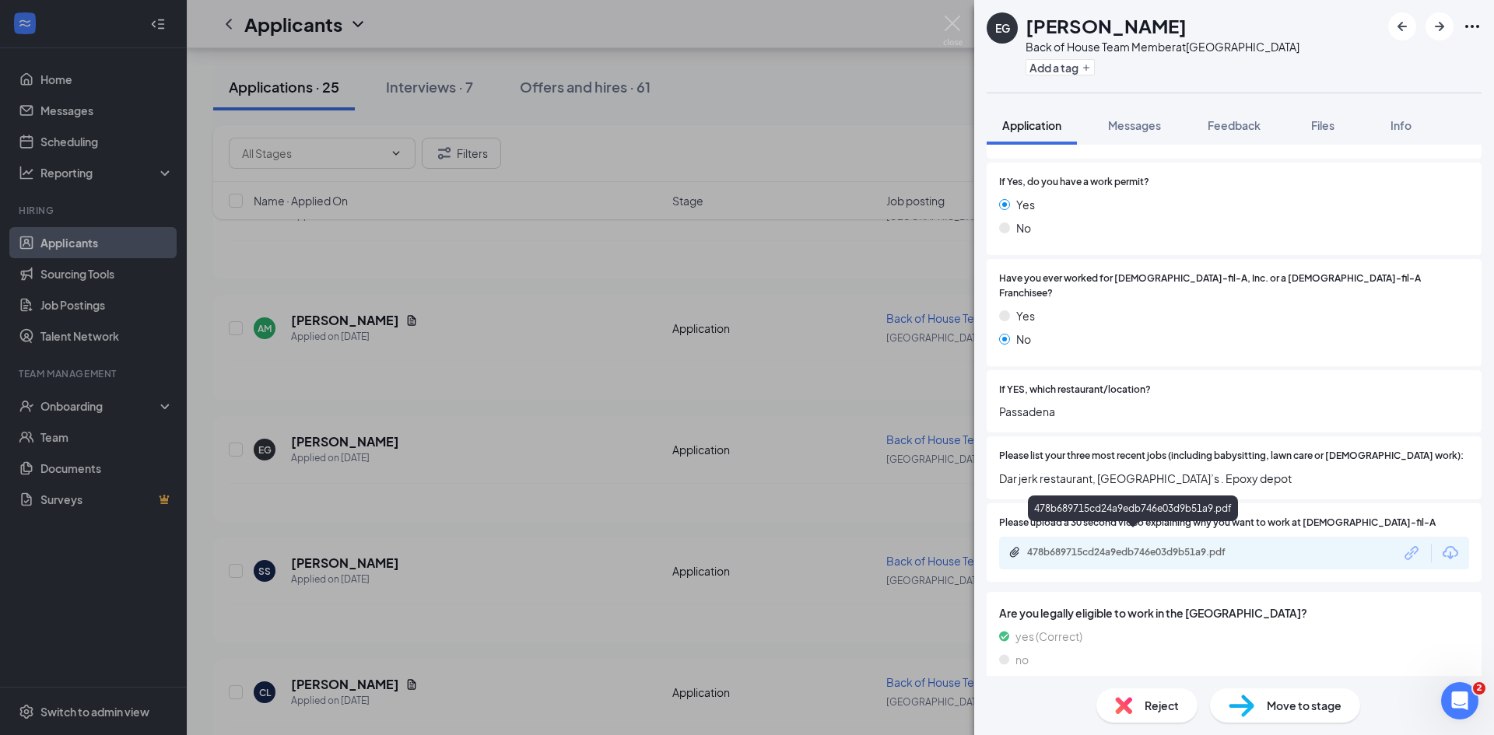
click at [1166, 546] on div "478b689715cd24a9edb746e03d9b51a9.pdf" at bounding box center [1136, 552] width 218 height 12
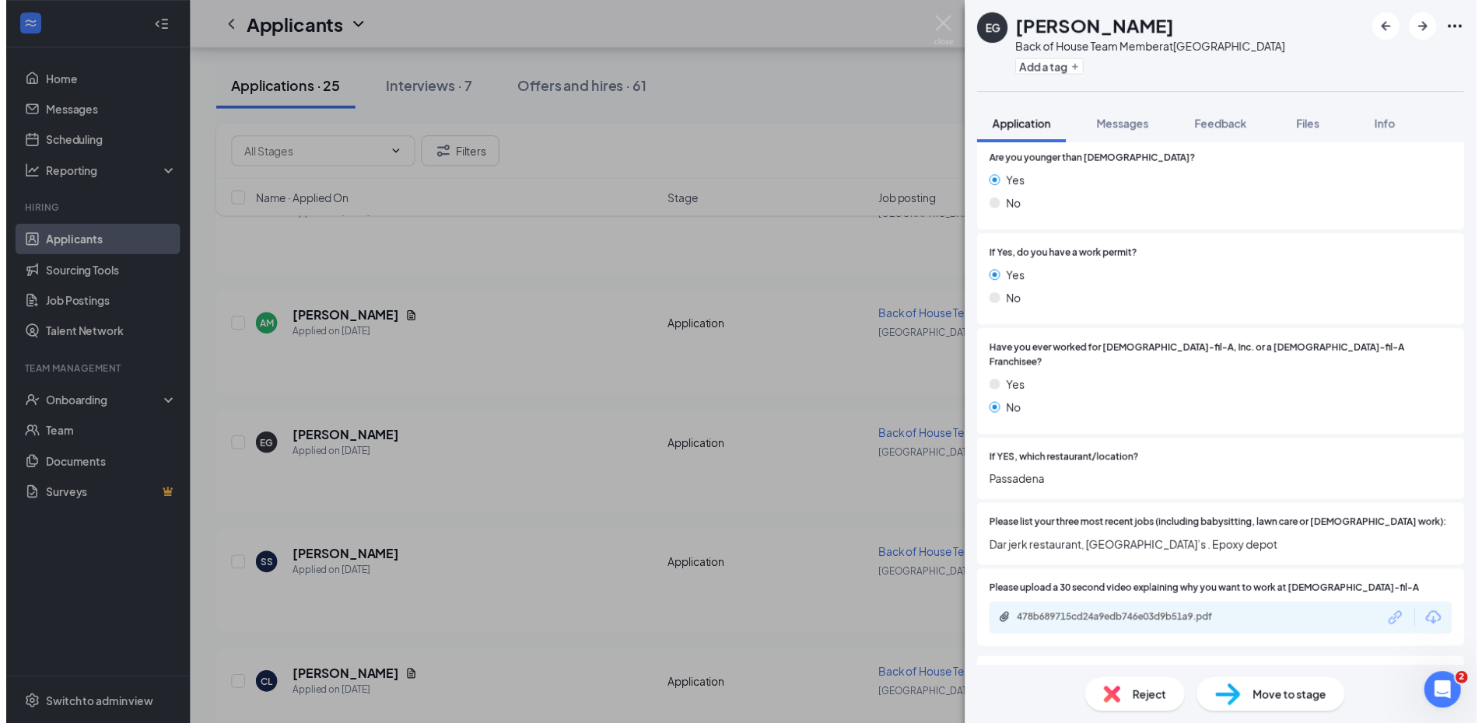
scroll to position [233, 0]
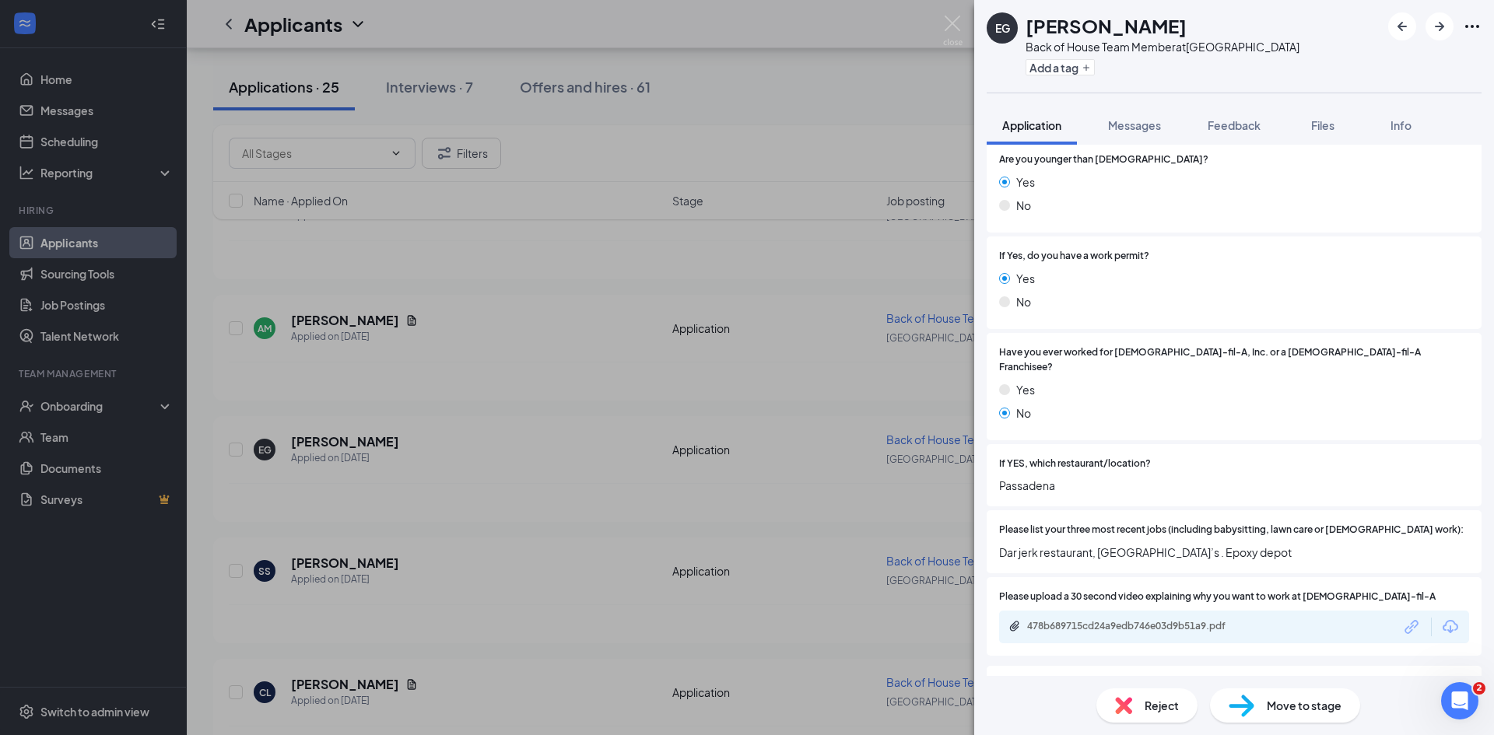
click at [709, 632] on div "EG [PERSON_NAME] Back of House Team Member at [GEOGRAPHIC_DATA] Add a tag Appli…" at bounding box center [747, 367] width 1494 height 735
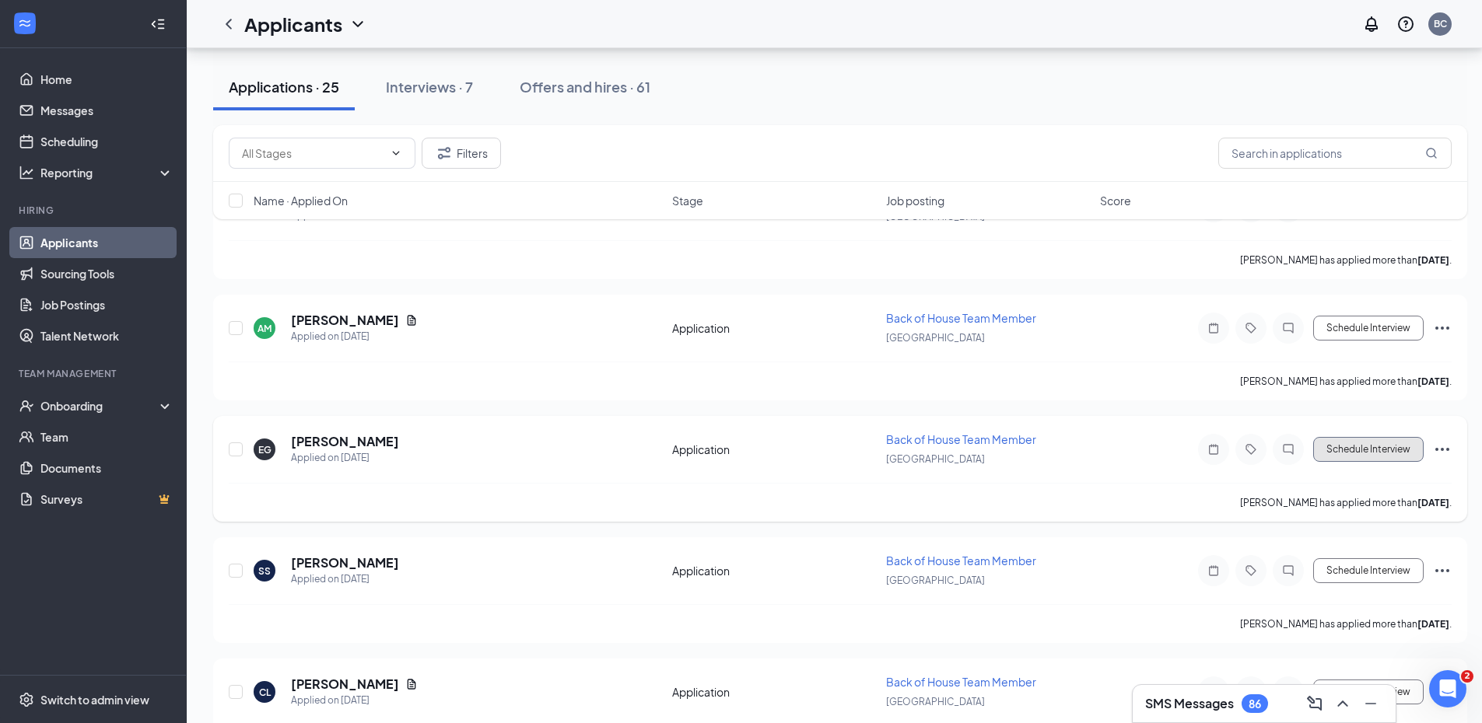
click at [1340, 449] on button "Schedule Interview" at bounding box center [1368, 449] width 110 height 25
type input "Availability (next stage)"
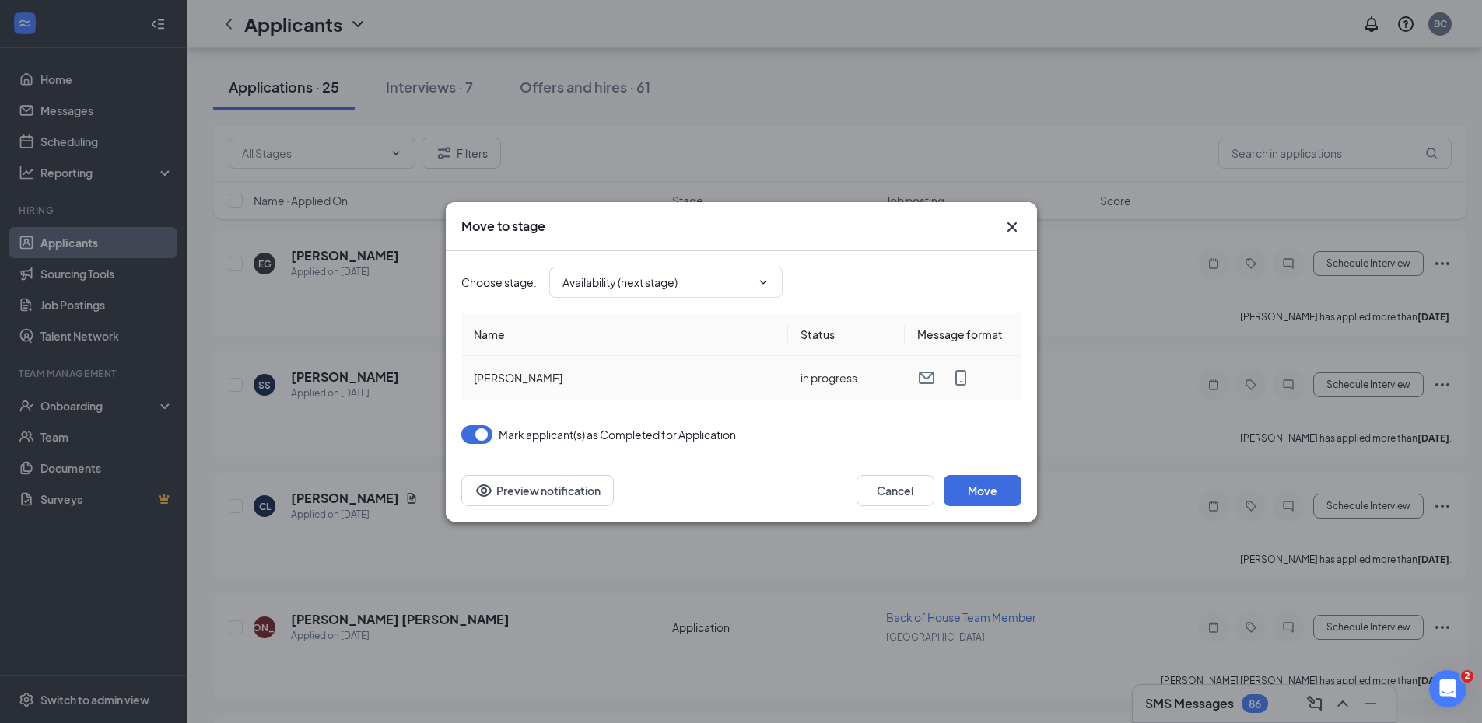
scroll to position [467, 0]
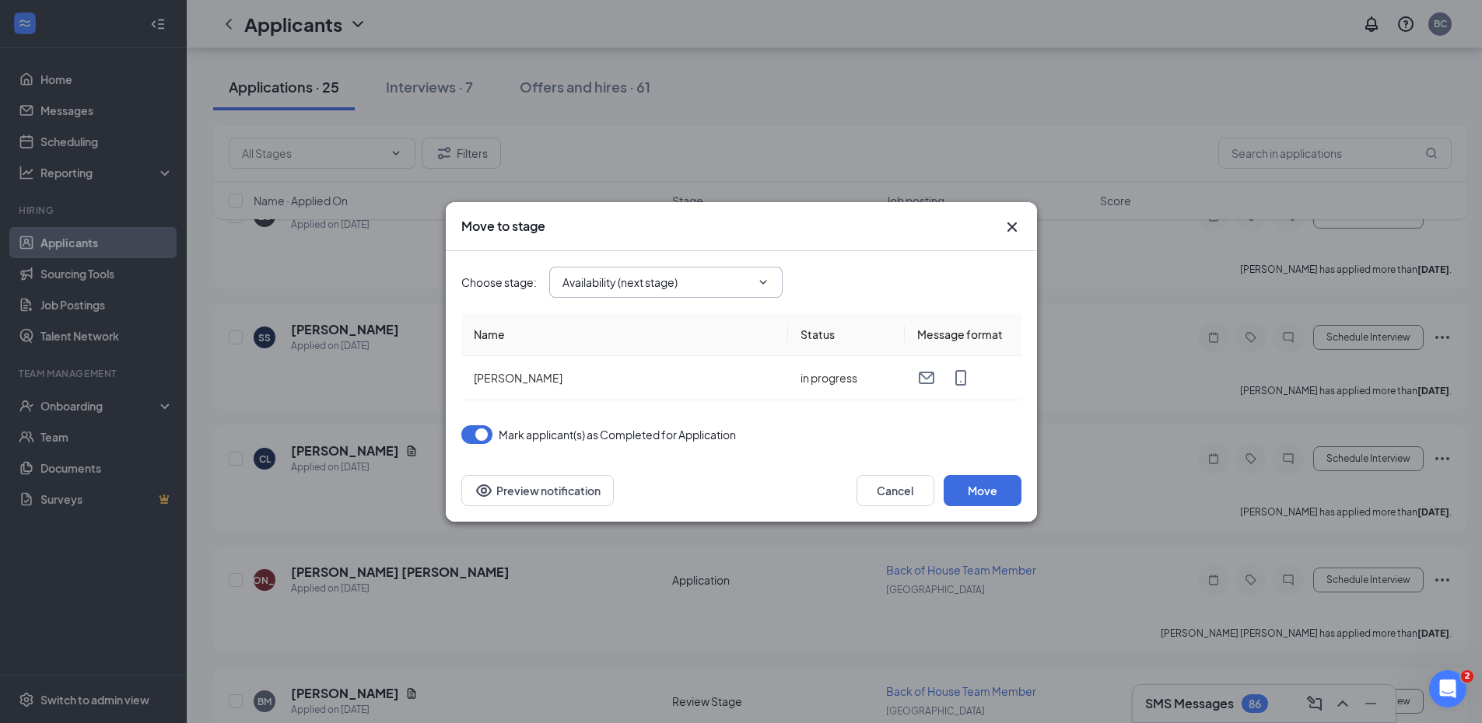
click at [754, 279] on span at bounding box center [762, 282] width 16 height 12
click at [766, 279] on icon "ChevronDown" at bounding box center [763, 282] width 12 height 12
click at [765, 280] on icon "ChevronDown" at bounding box center [763, 282] width 12 height 12
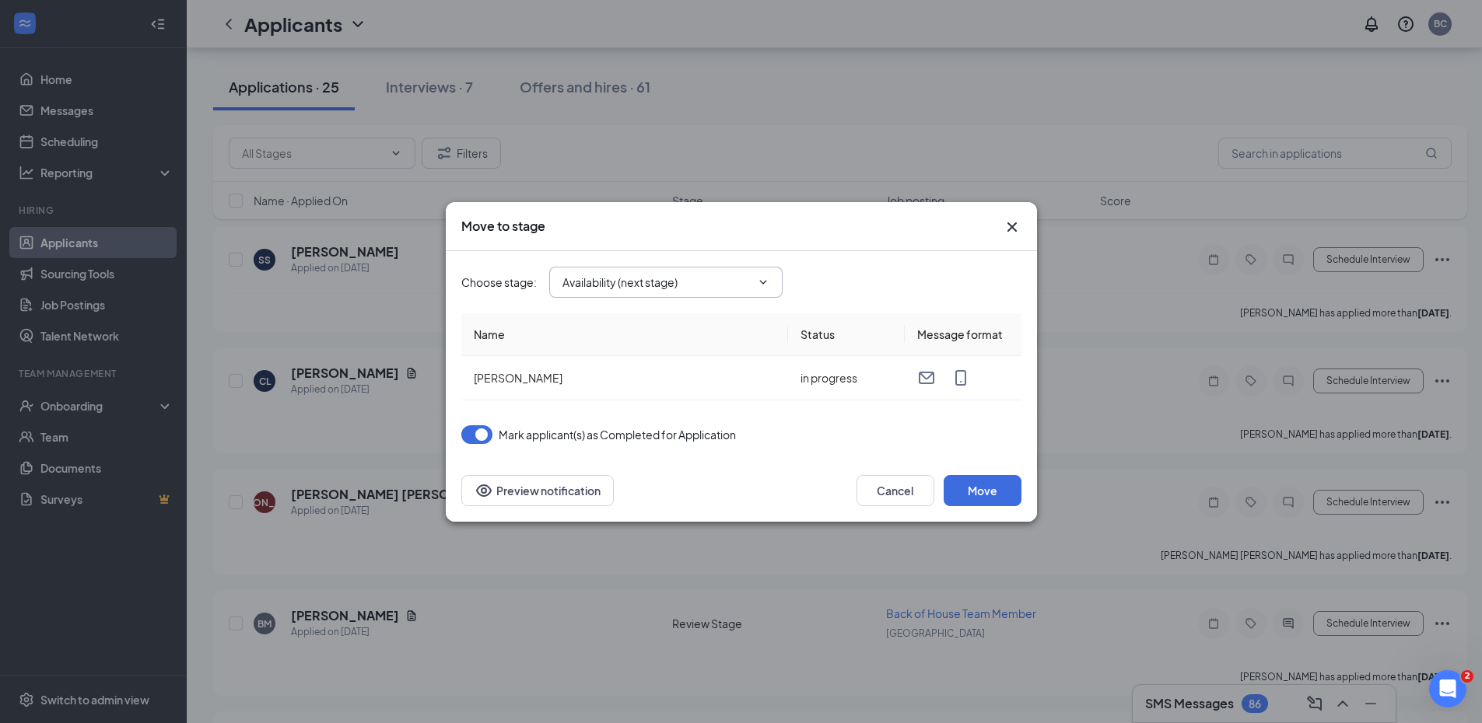
scroll to position [856, 0]
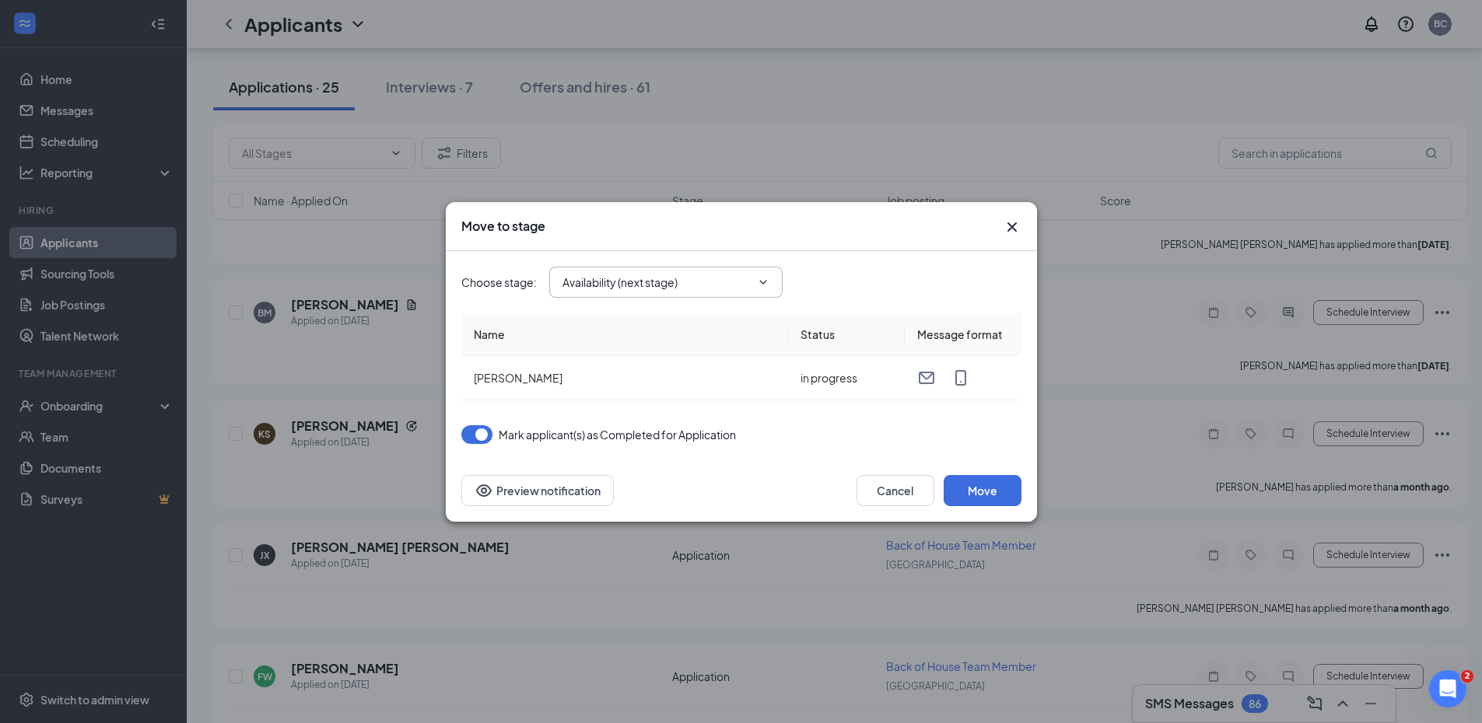
click at [1003, 219] on icon "Cross" at bounding box center [1012, 227] width 19 height 19
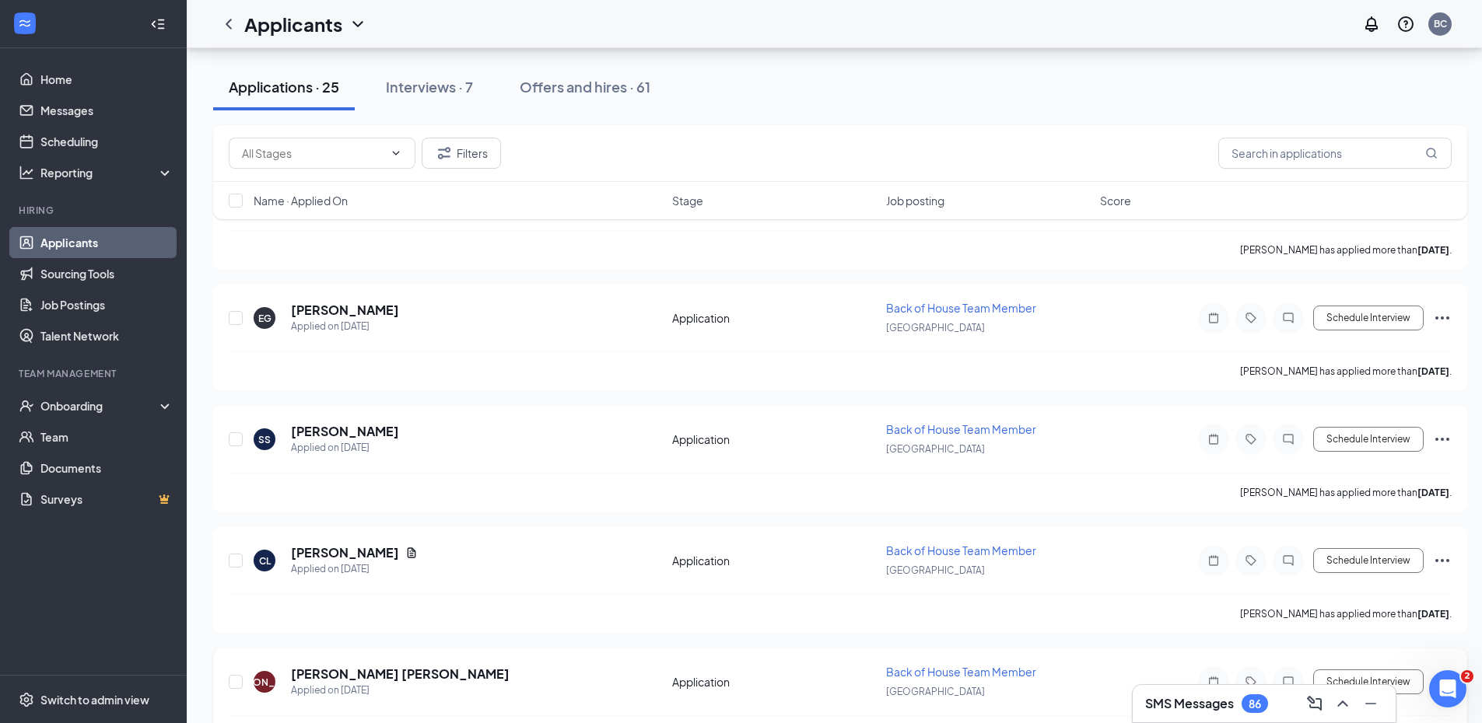
scroll to position [311, 0]
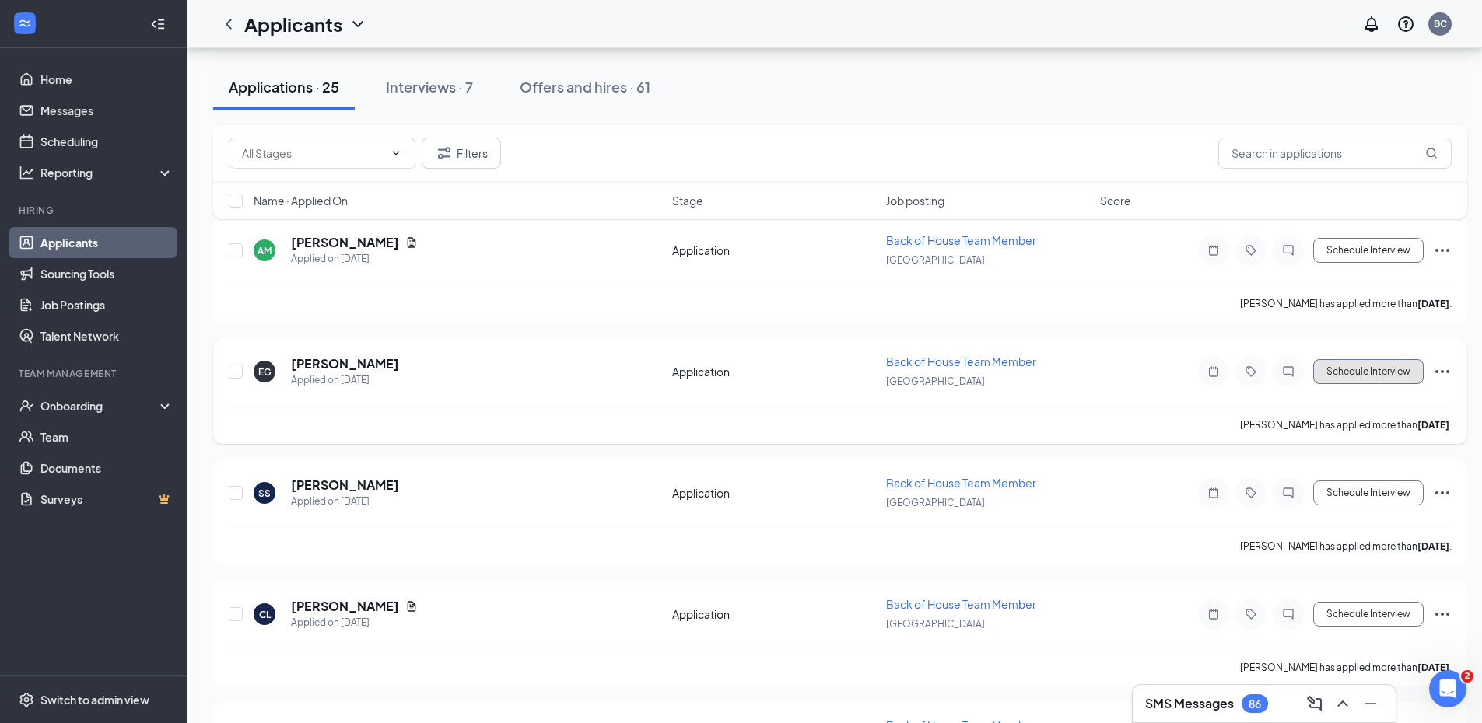
click at [1383, 367] on button "Schedule Interview" at bounding box center [1368, 371] width 110 height 25
type input "Availability (next stage)"
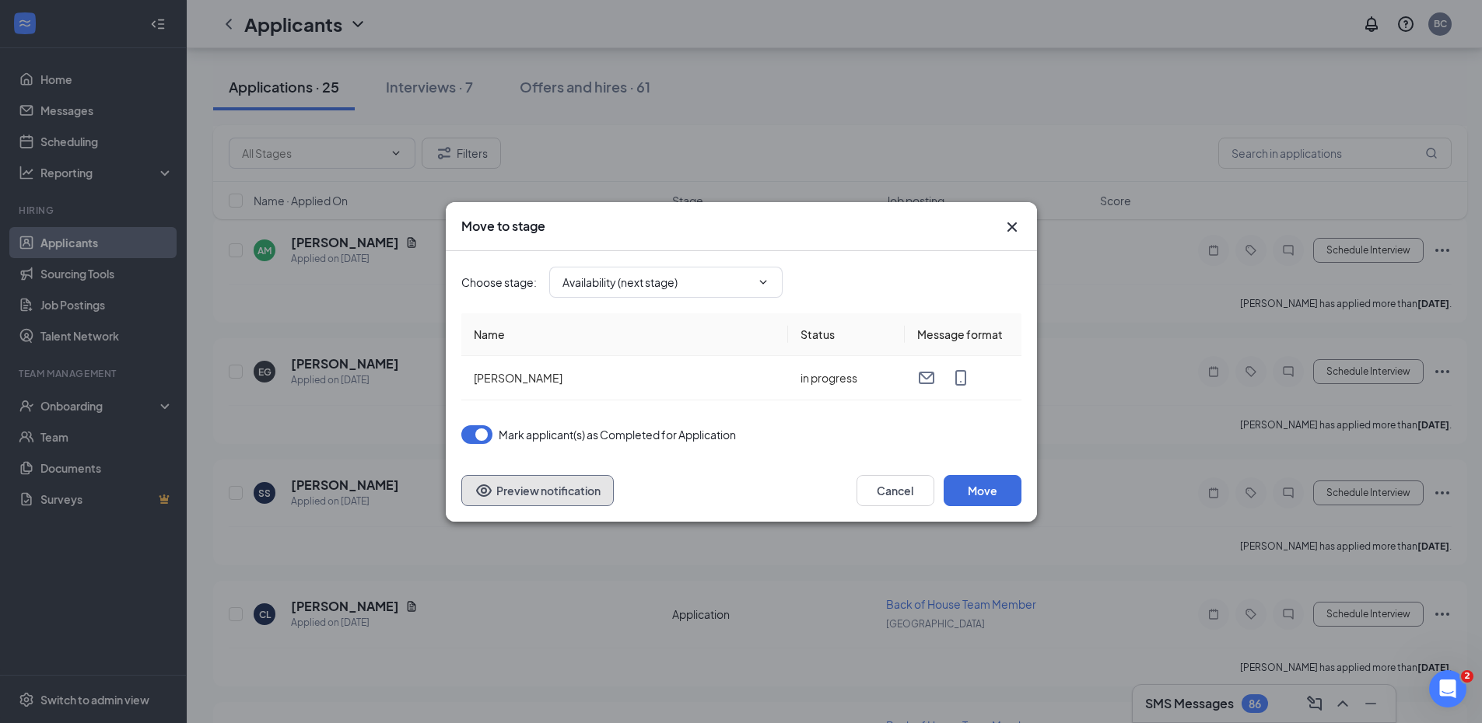
click at [531, 488] on button "Preview notification" at bounding box center [537, 490] width 152 height 31
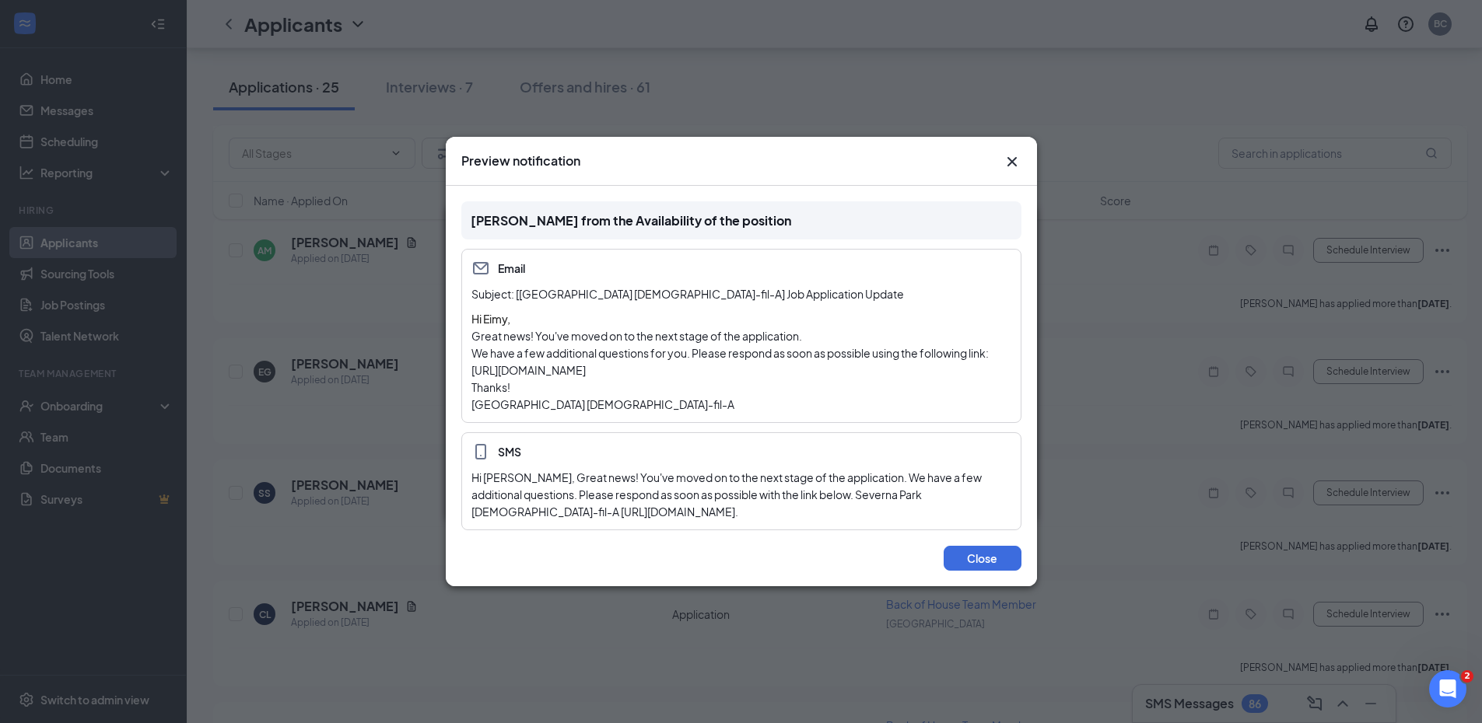
click at [1013, 163] on icon "Cross" at bounding box center [1011, 161] width 9 height 9
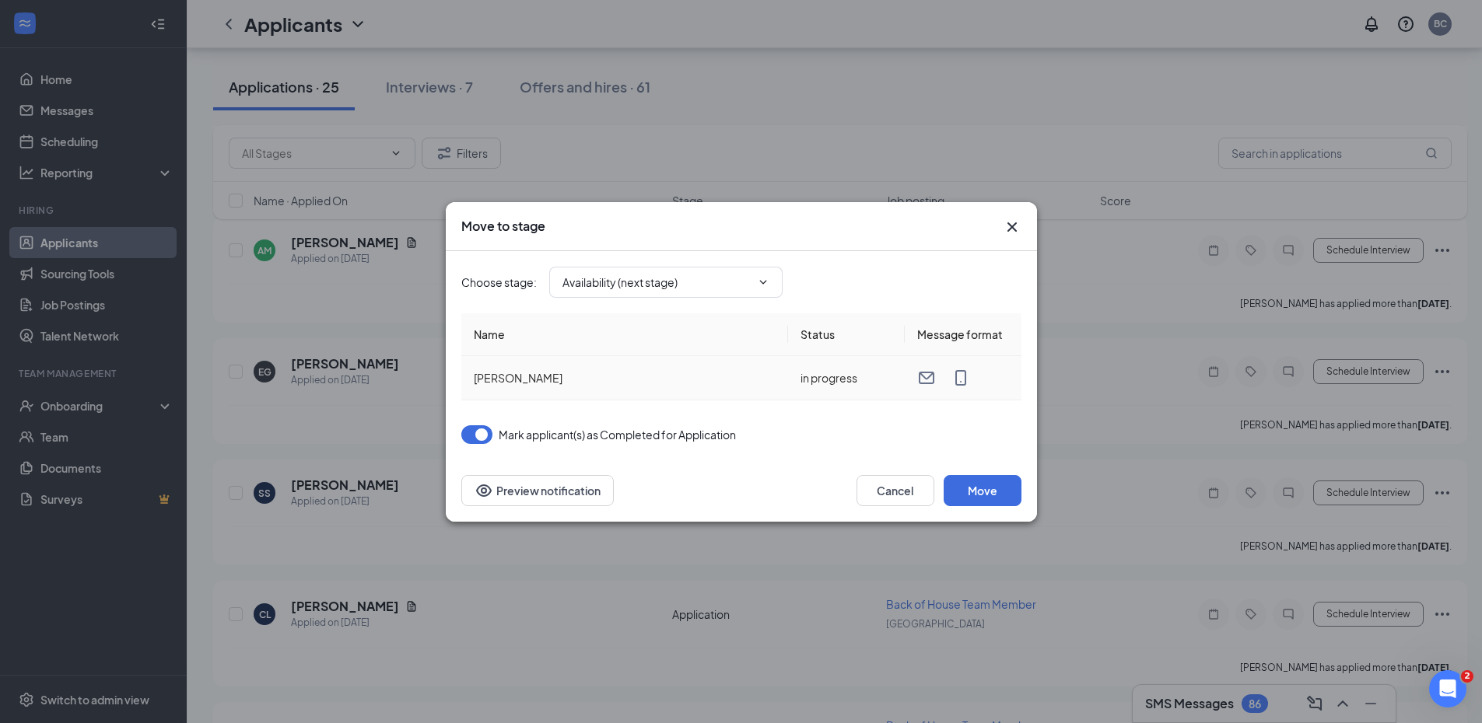
click at [761, 379] on td "[PERSON_NAME]" at bounding box center [624, 378] width 327 height 44
click at [607, 335] on th "Name" at bounding box center [624, 335] width 327 height 43
click at [1014, 226] on icon "Cross" at bounding box center [1012, 227] width 19 height 19
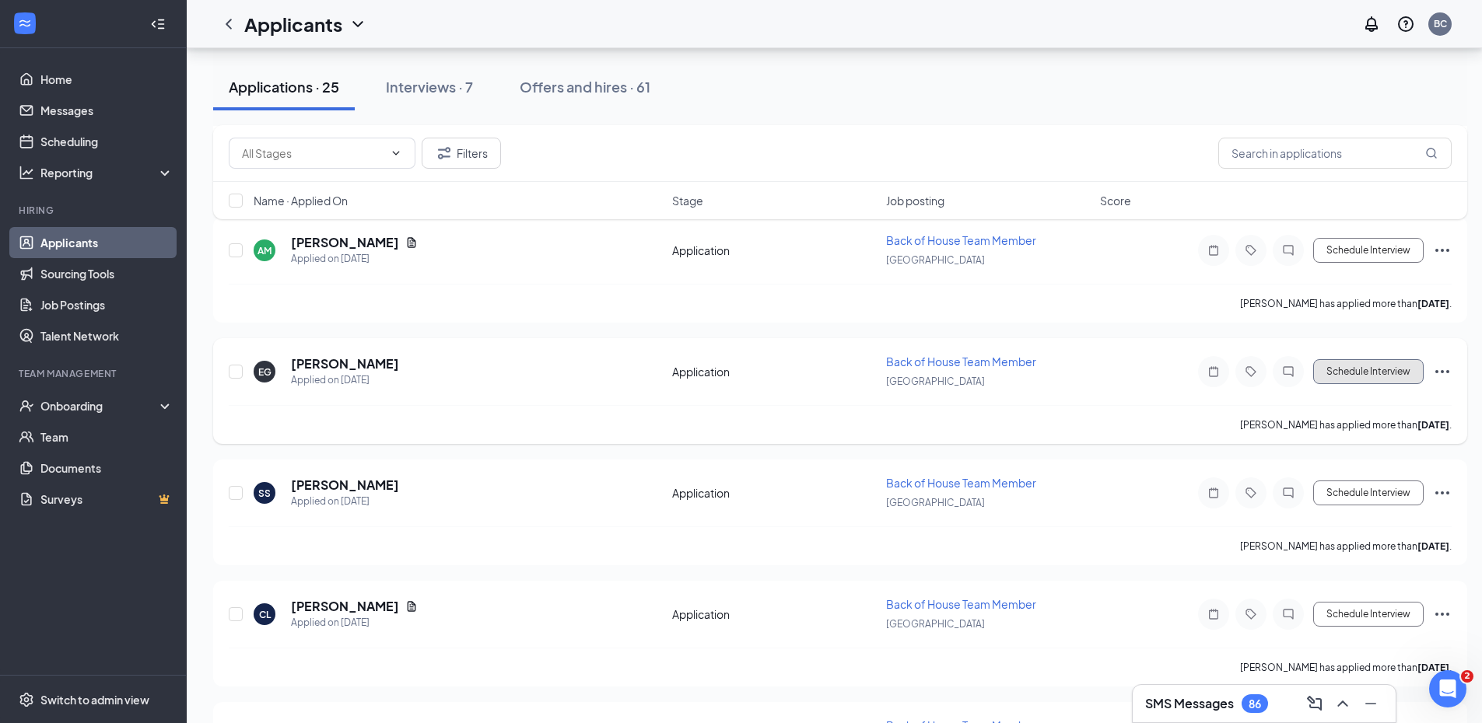
click at [1361, 369] on button "Schedule Interview" at bounding box center [1368, 371] width 110 height 25
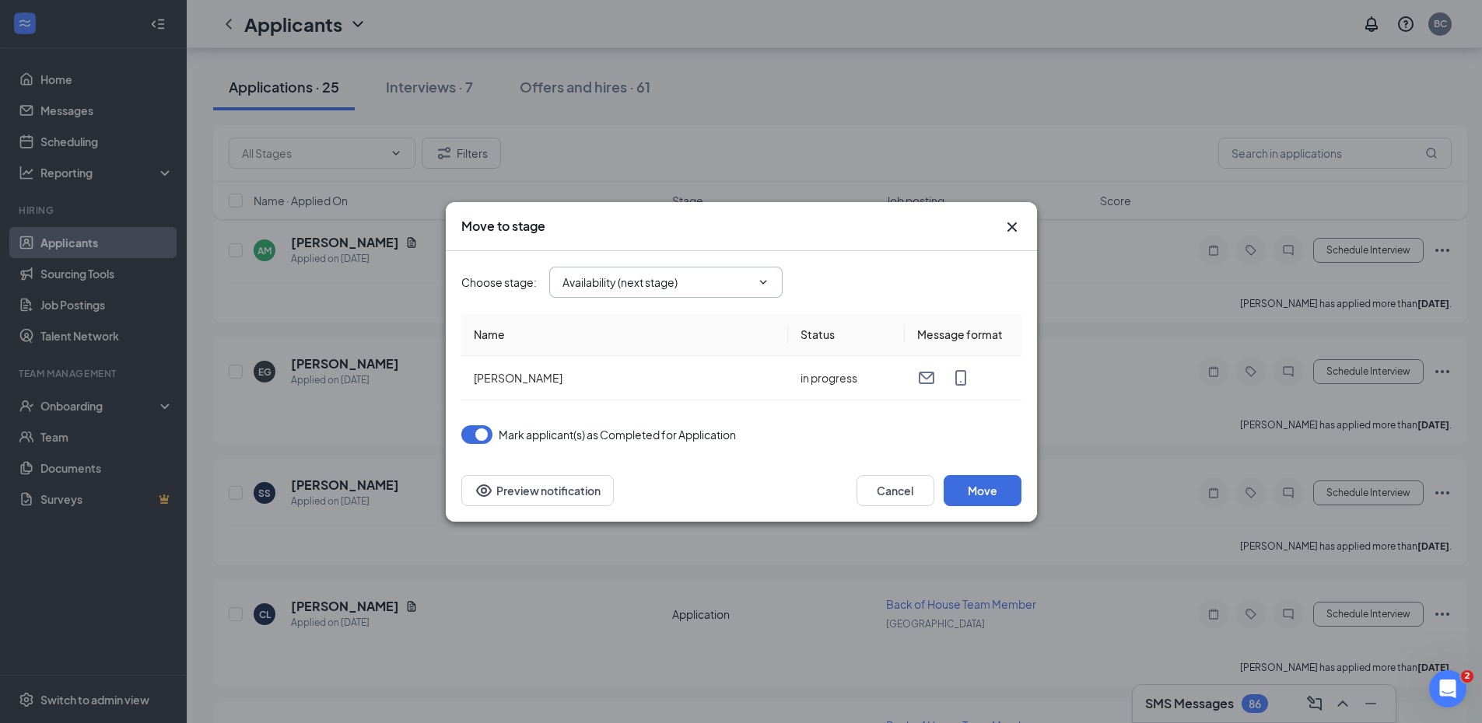
click at [597, 286] on input "Availability (next stage)" at bounding box center [656, 282] width 188 height 17
click at [589, 377] on div "Onsite Interview" at bounding box center [617, 376] width 83 height 17
type input "Onsite Interview"
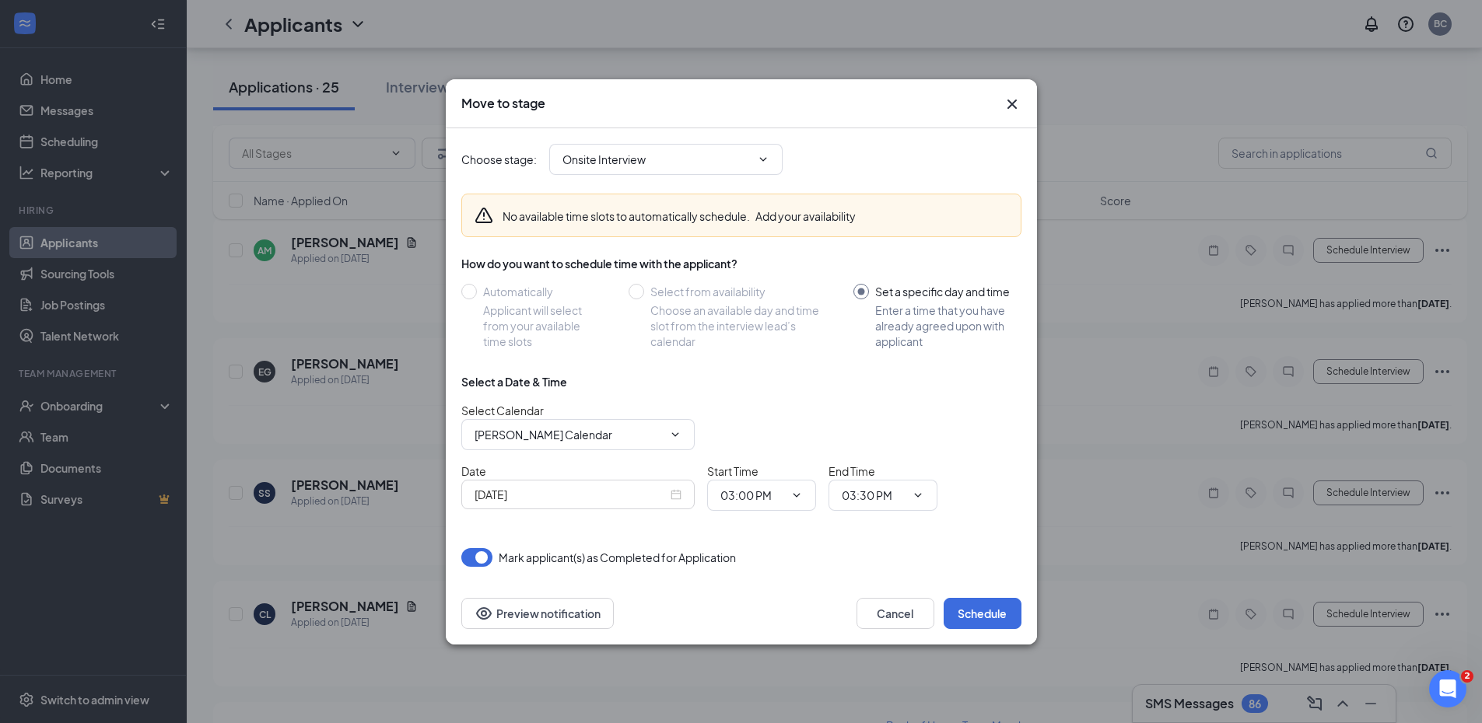
click at [681, 496] on div "[DATE]" at bounding box center [577, 495] width 233 height 30
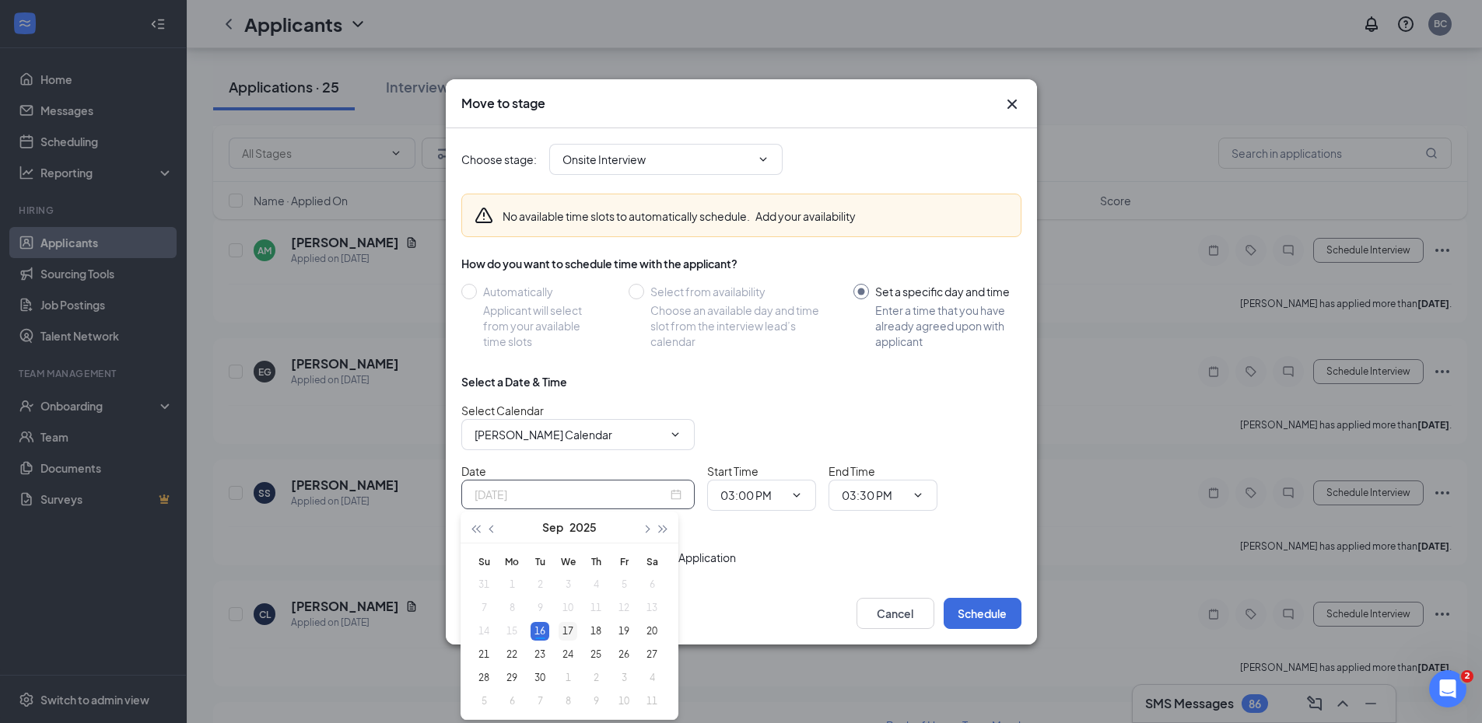
type input "[DATE]"
click at [566, 629] on div "17" at bounding box center [568, 631] width 19 height 19
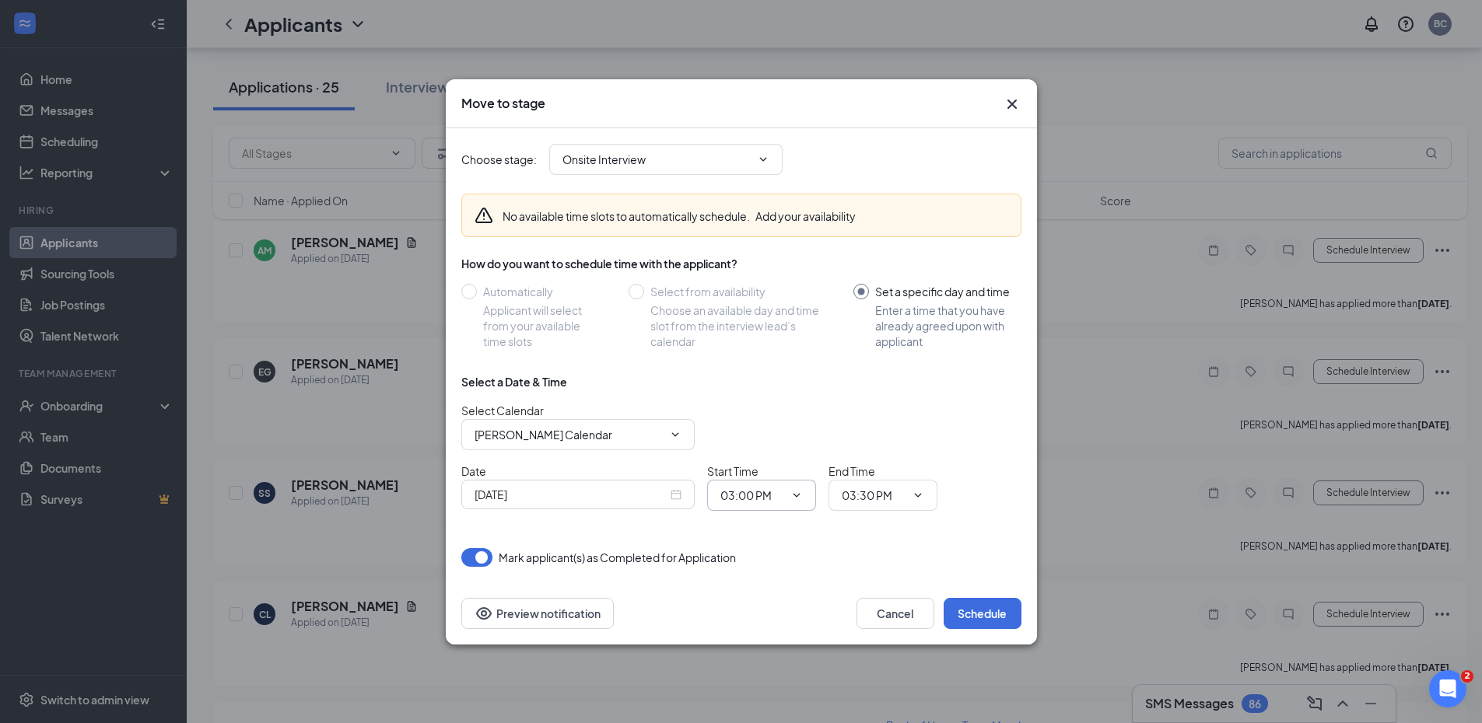
click at [799, 496] on icon "ChevronDown" at bounding box center [796, 495] width 12 height 12
click at [793, 490] on icon "ChevronDown" at bounding box center [796, 495] width 12 height 12
click at [794, 493] on icon "ChevronDown" at bounding box center [796, 495] width 12 height 12
click at [795, 496] on icon "ChevronDown" at bounding box center [796, 495] width 12 height 12
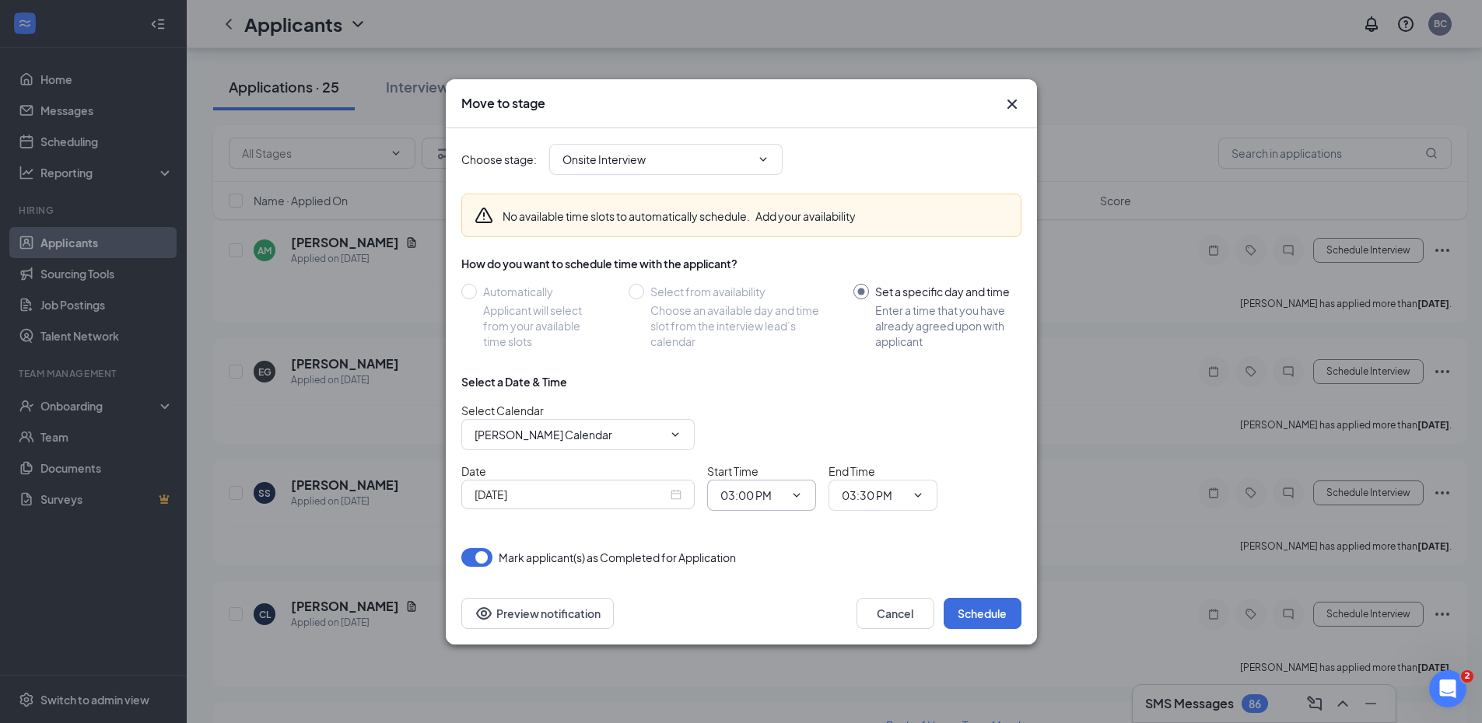
click at [795, 496] on icon "ChevronDown" at bounding box center [796, 495] width 12 height 12
click at [861, 499] on input "03:30 PM" at bounding box center [874, 495] width 64 height 17
click at [724, 498] on input "03:00 PM" at bounding box center [752, 495] width 64 height 17
click at [815, 566] on div "Mark applicant(s) as Completed for Application" at bounding box center [741, 557] width 560 height 19
click at [735, 497] on input "03:00 PM" at bounding box center [752, 495] width 64 height 17
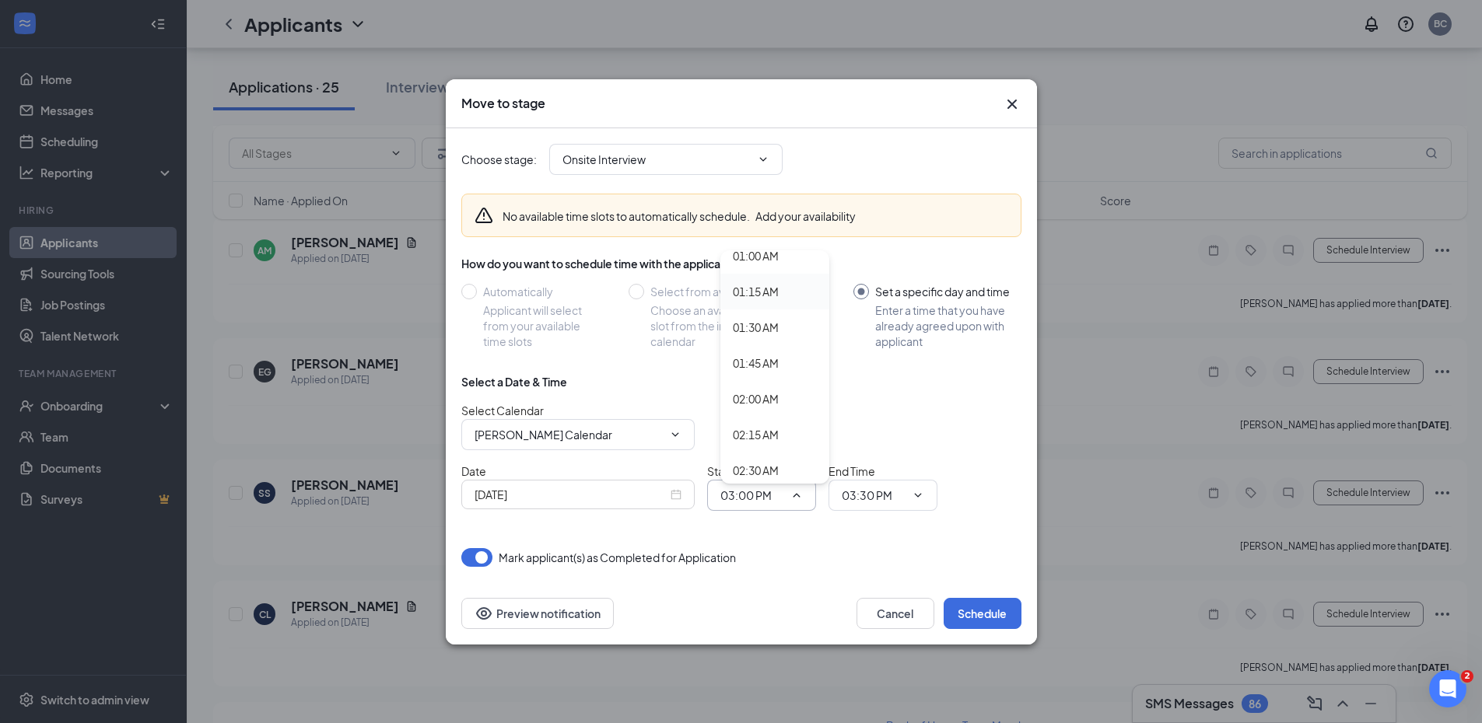
scroll to position [233, 0]
click at [755, 426] on div "02:45 AM" at bounding box center [756, 428] width 46 height 17
click at [751, 498] on input "02:45 AM" at bounding box center [752, 495] width 64 height 17
click at [754, 437] on div "02:45 PM" at bounding box center [756, 434] width 46 height 17
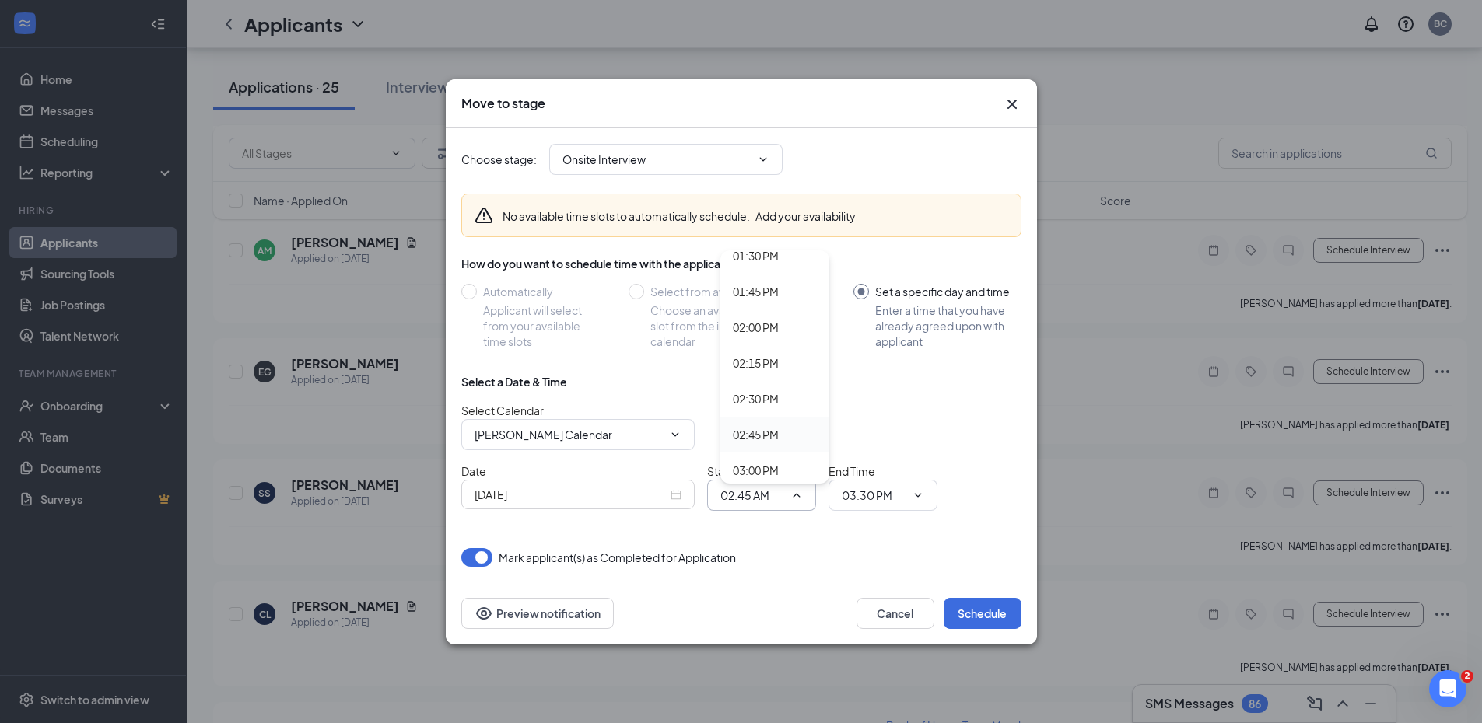
type input "02:45 PM"
click at [872, 499] on input "03:30 PM" at bounding box center [874, 495] width 64 height 17
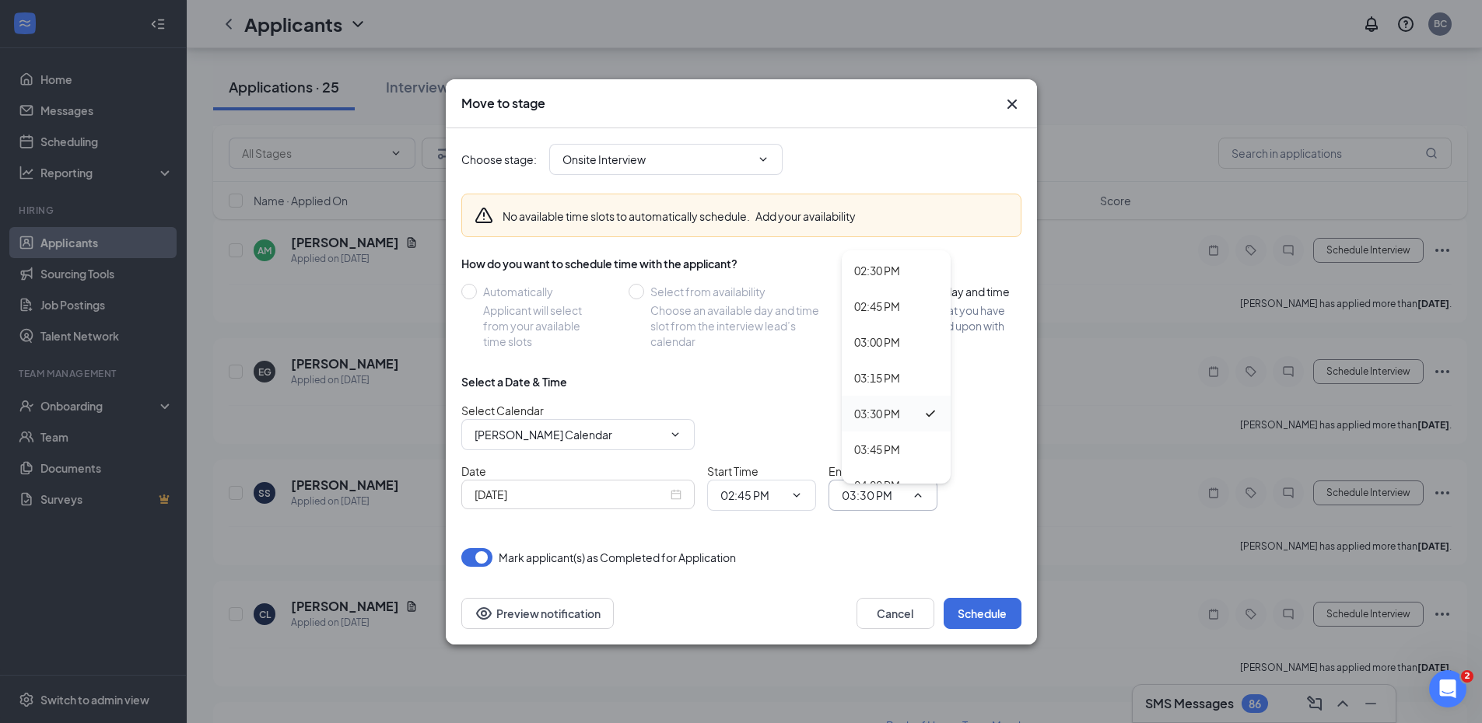
scroll to position [2100, 0]
click at [876, 351] on div "03:15 PM" at bounding box center [877, 350] width 46 height 17
type input "03:15 PM"
click at [975, 611] on button "Schedule" at bounding box center [983, 613] width 78 height 31
